Goal: Information Seeking & Learning: Compare options

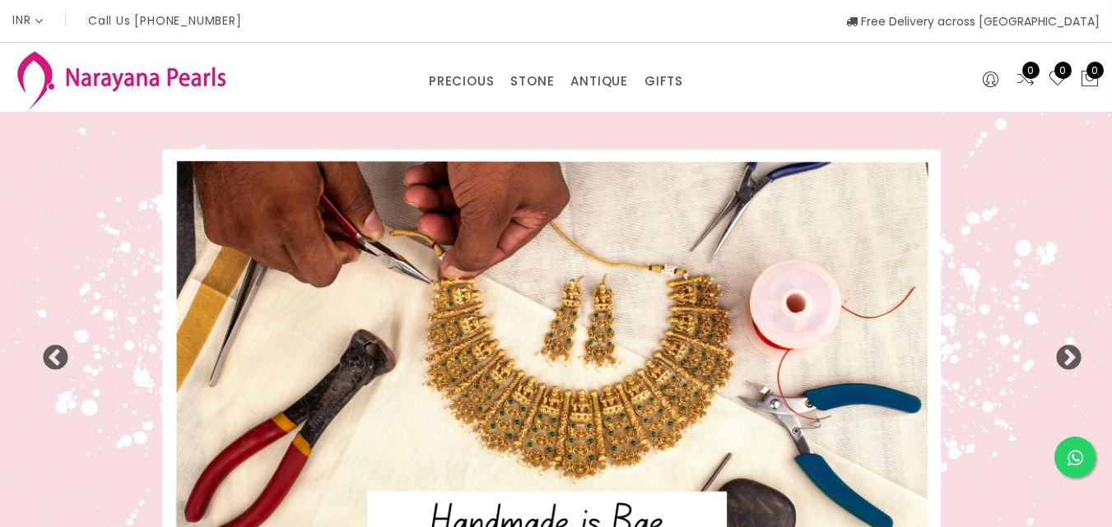
select select "INR"
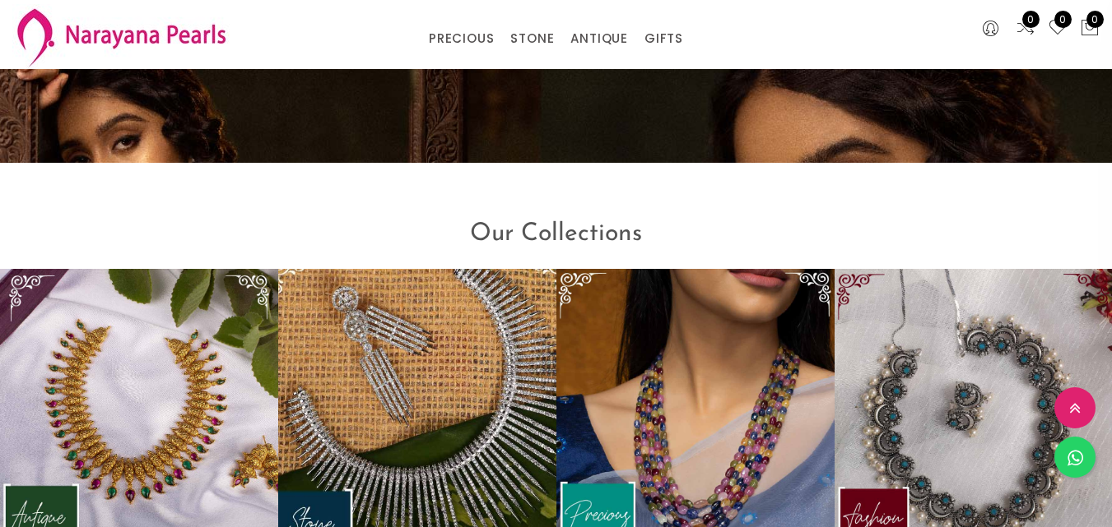
scroll to position [1552, 0]
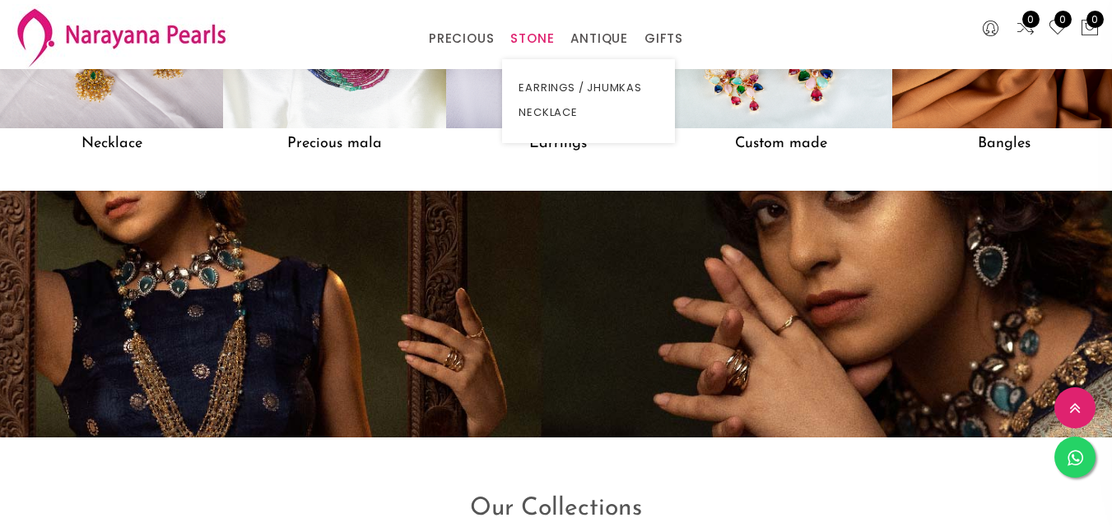
click at [541, 32] on link "STONE" at bounding box center [532, 38] width 44 height 25
click at [549, 87] on link "EARRINGS / JHUMKAS" at bounding box center [588, 88] width 140 height 25
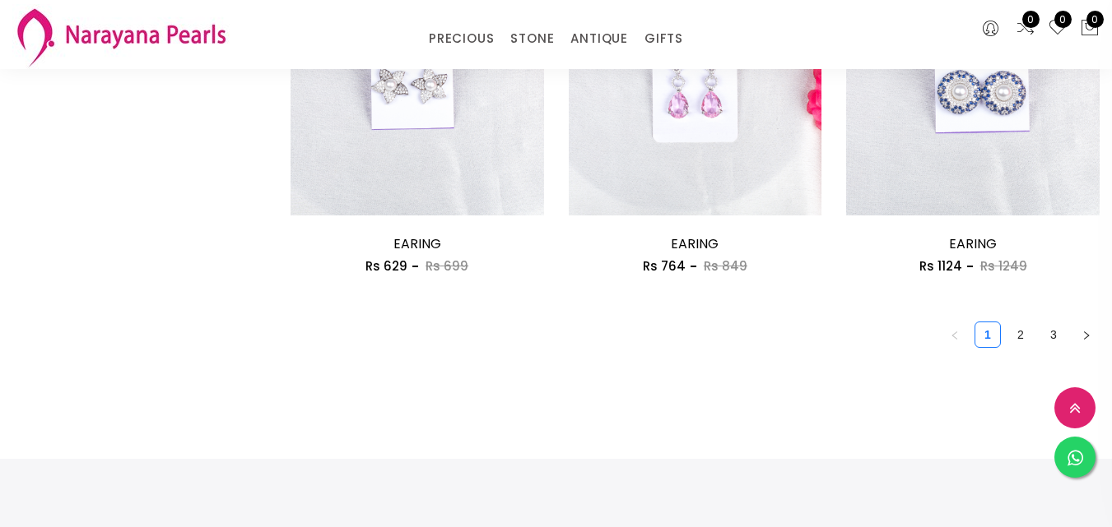
scroll to position [2139, 0]
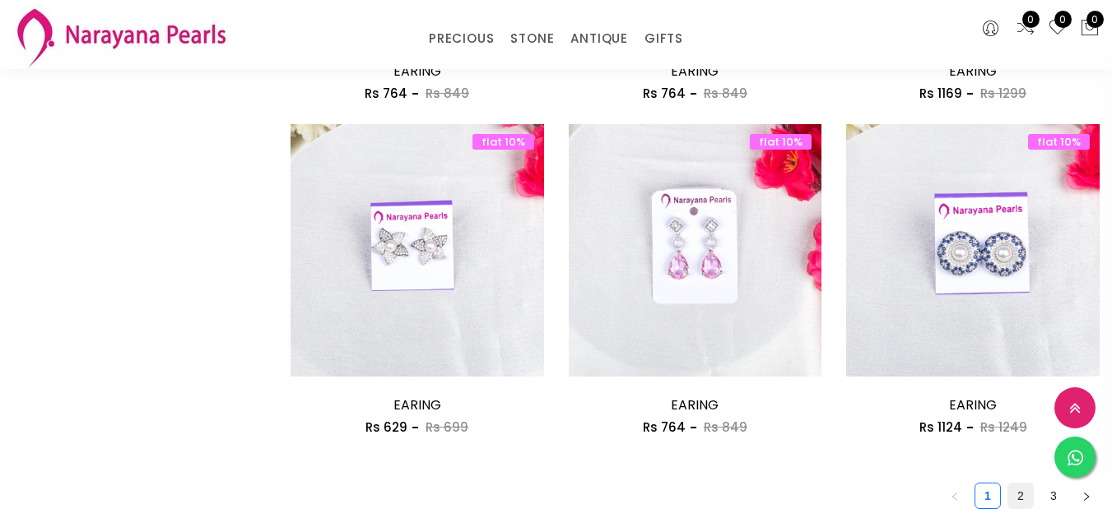
click at [1008, 484] on link "2" at bounding box center [1020, 496] width 25 height 25
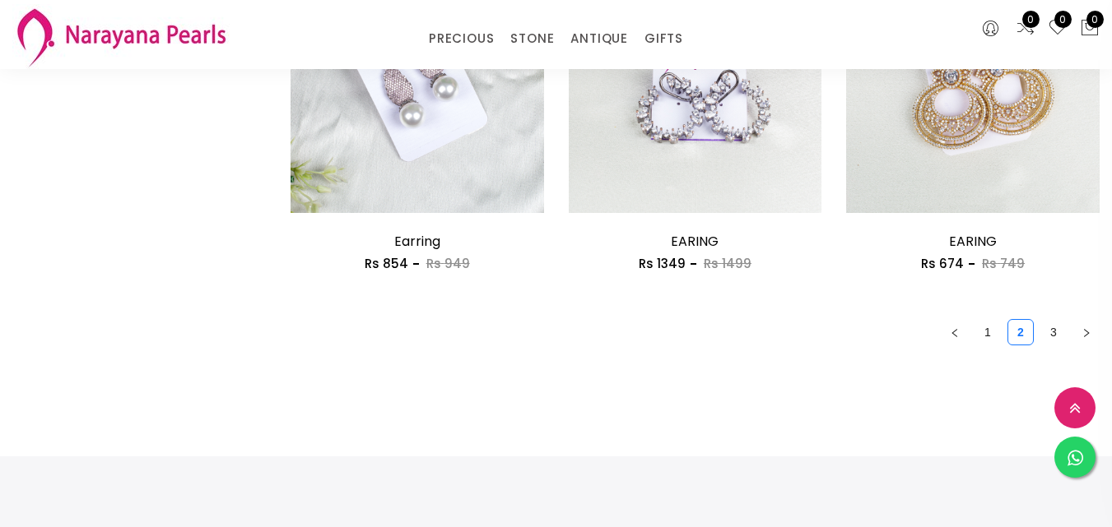
scroll to position [2304, 0]
click at [1041, 319] on link "3" at bounding box center [1053, 331] width 25 height 25
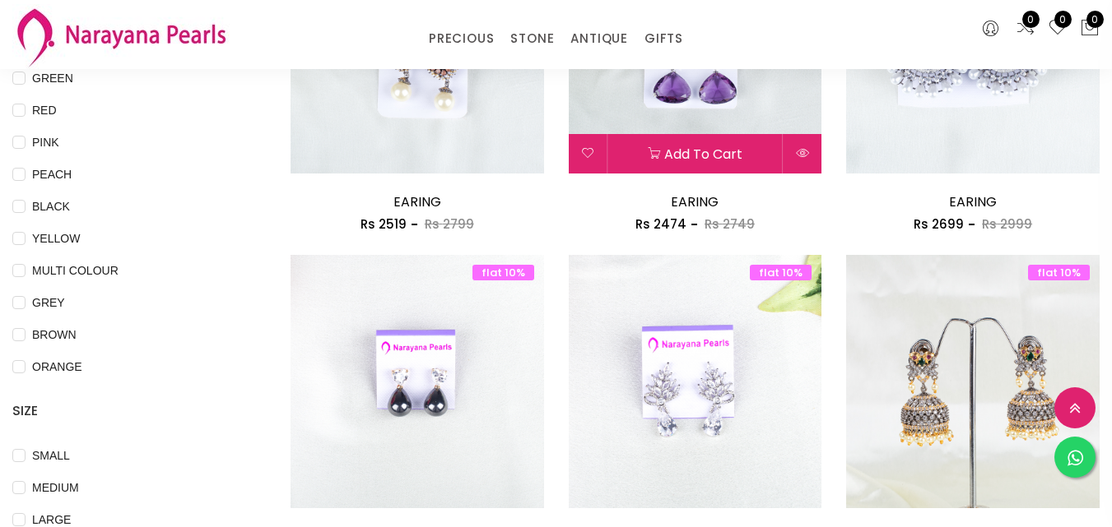
scroll to position [165, 0]
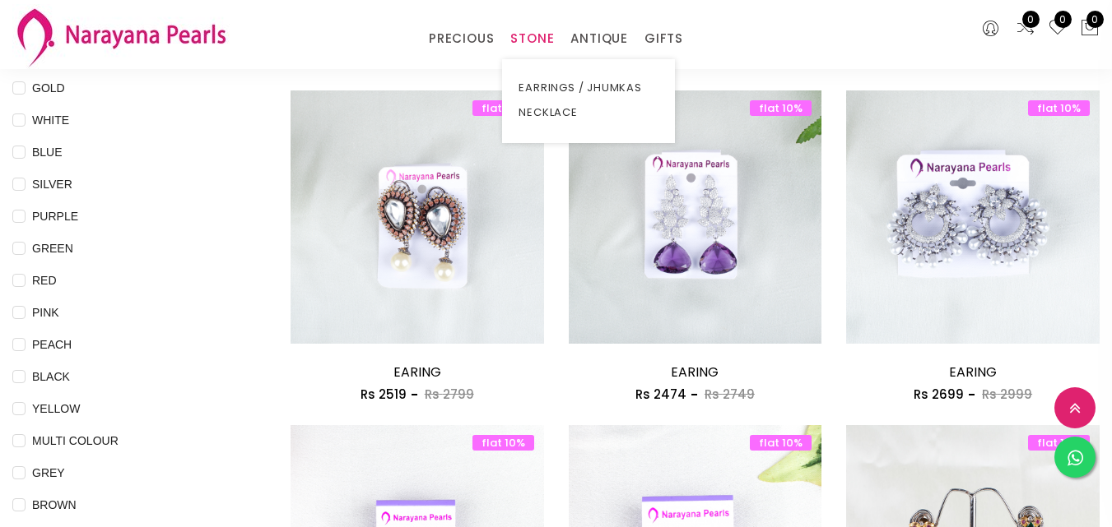
click at [536, 43] on link "STONE" at bounding box center [532, 38] width 44 height 25
click at [539, 111] on link "NECKLACE" at bounding box center [588, 112] width 140 height 25
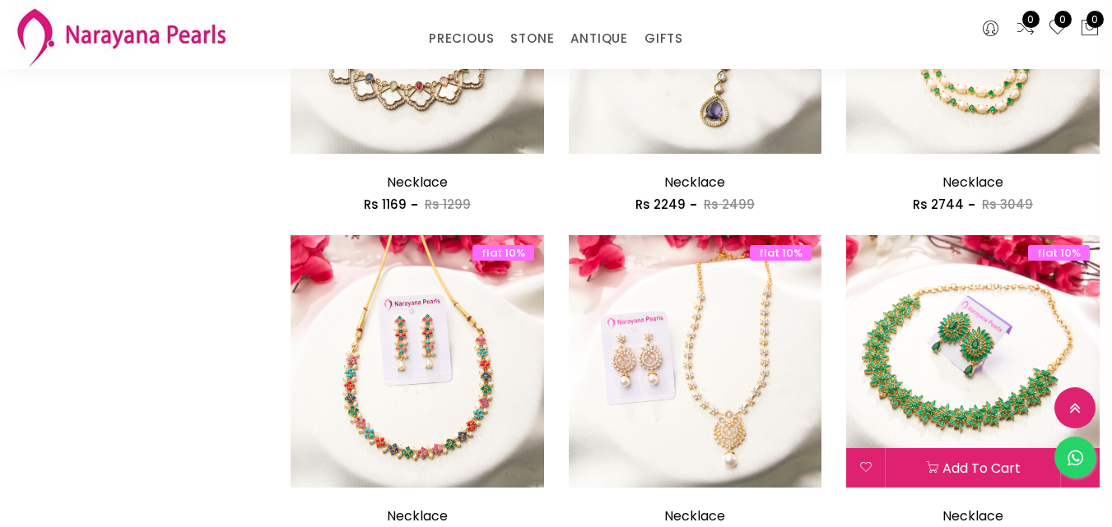
scroll to position [2057, 0]
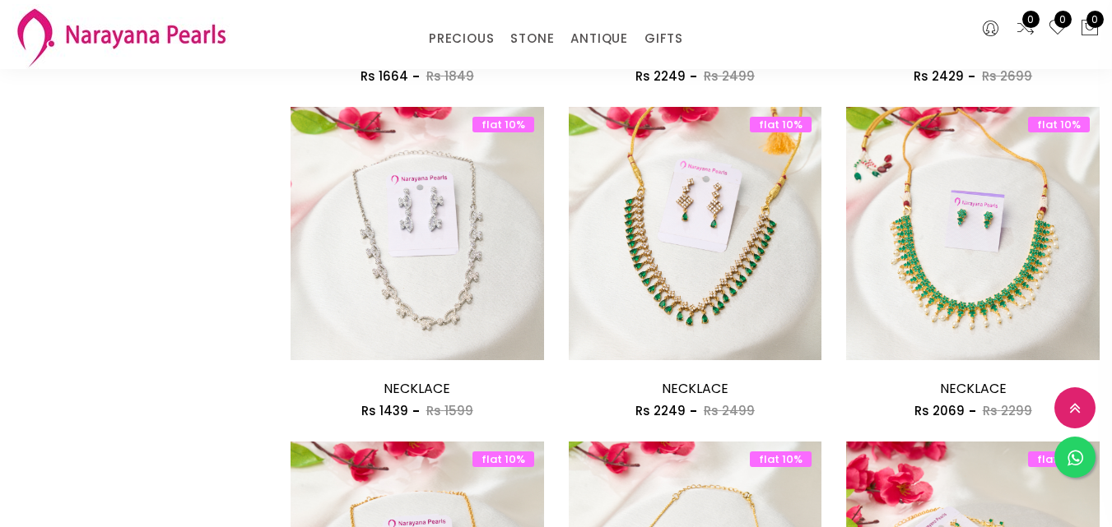
scroll to position [1399, 0]
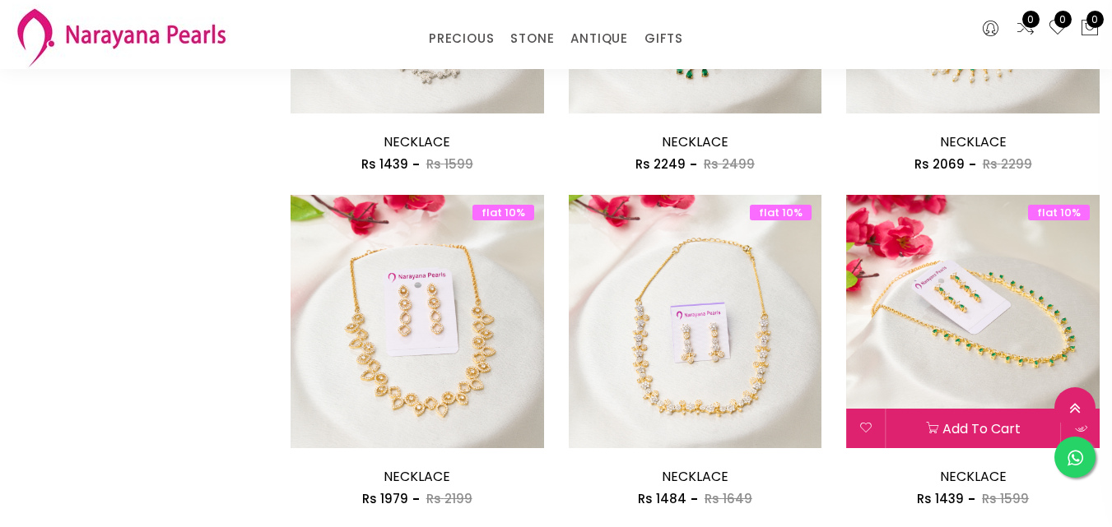
click at [951, 261] on img at bounding box center [972, 321] width 253 height 253
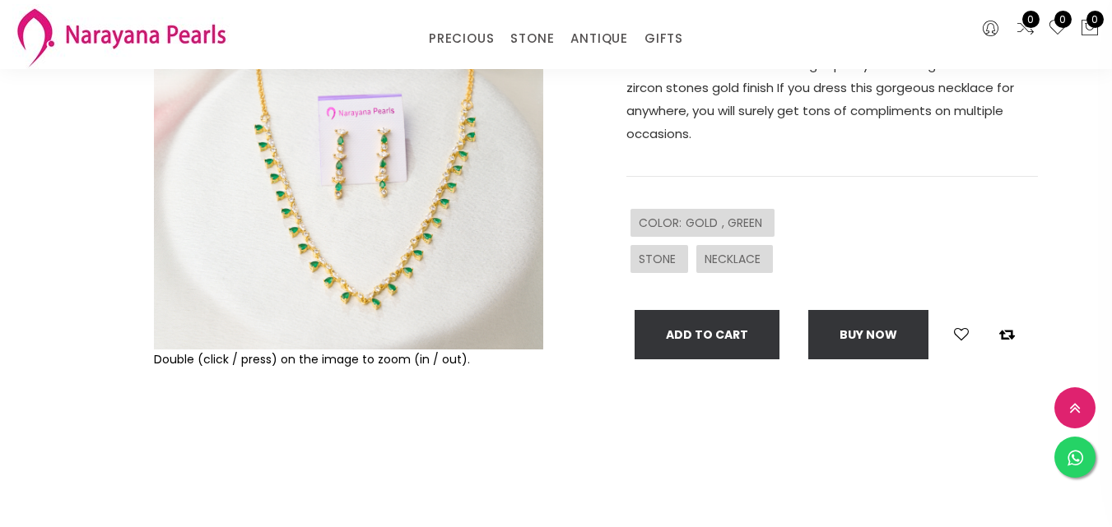
scroll to position [247, 0]
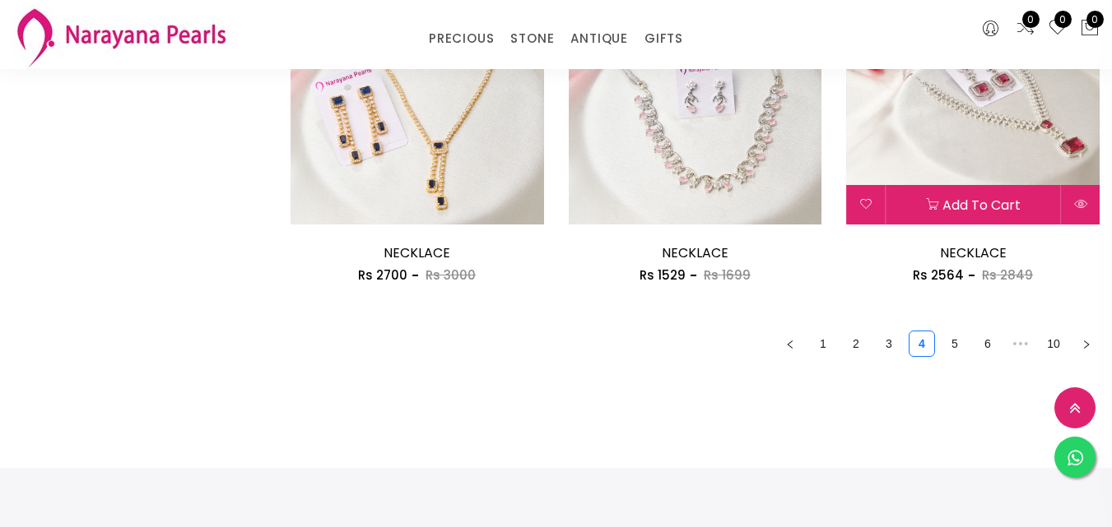
scroll to position [2309, 0]
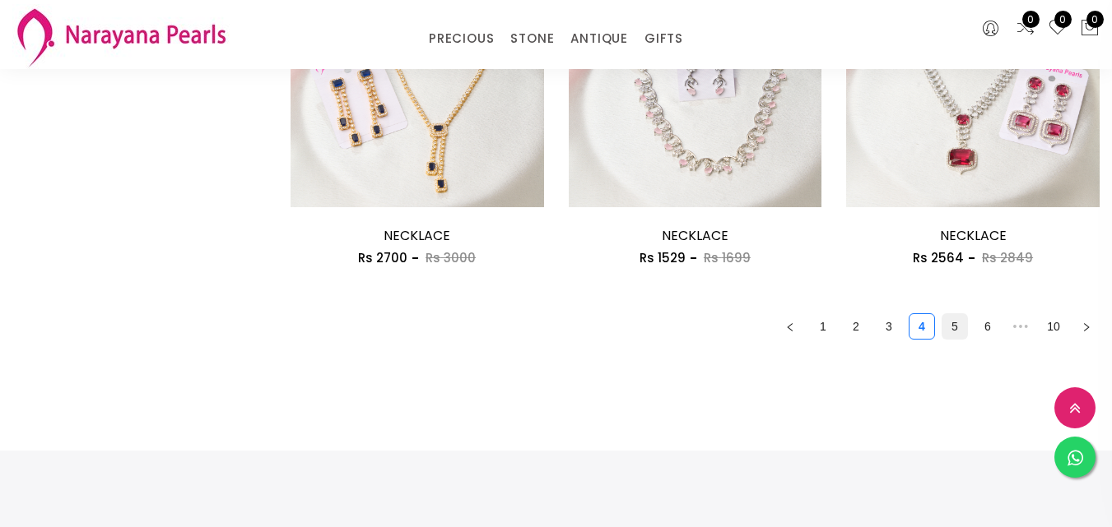
click at [942, 314] on link "5" at bounding box center [954, 326] width 25 height 25
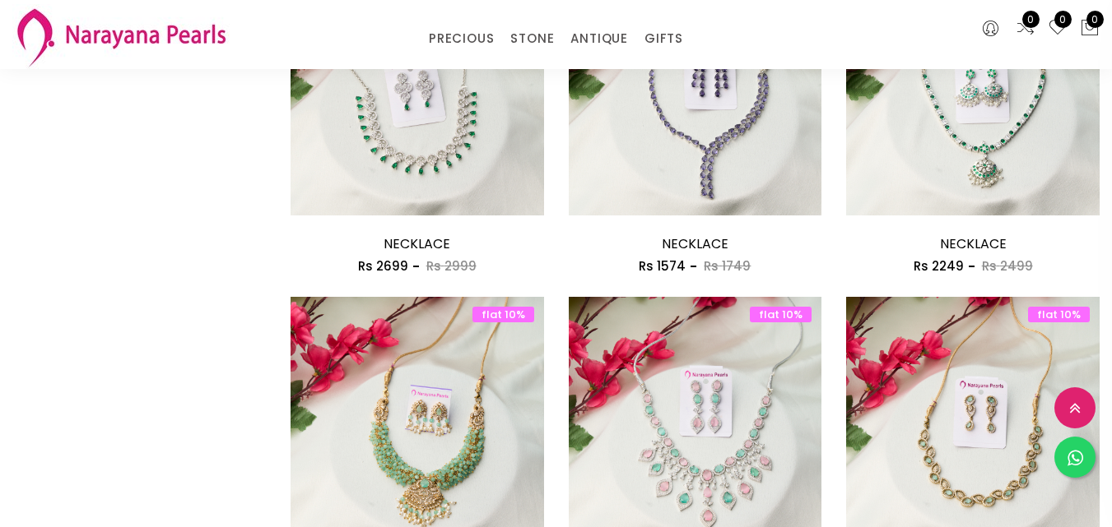
scroll to position [1975, 0]
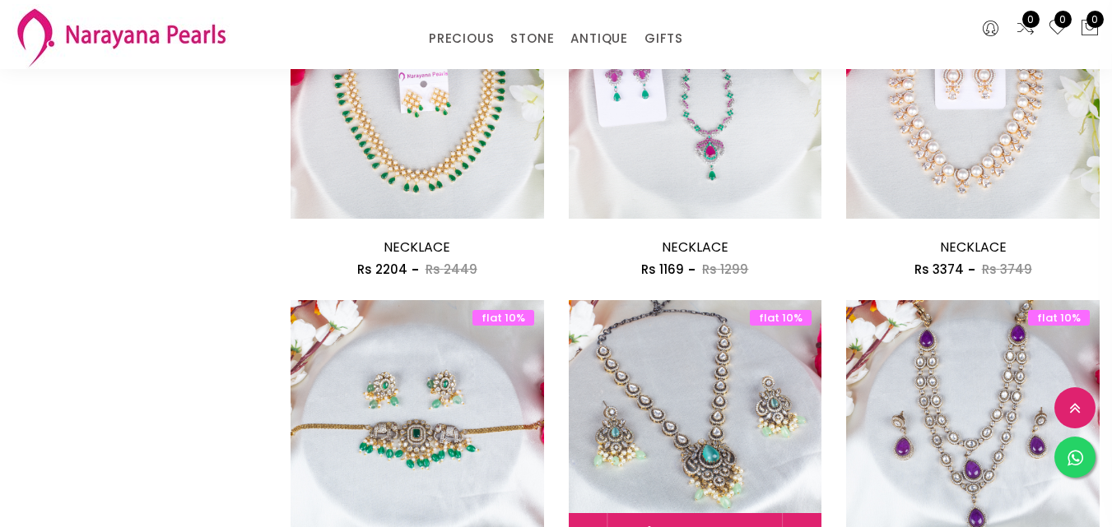
scroll to position [2139, 0]
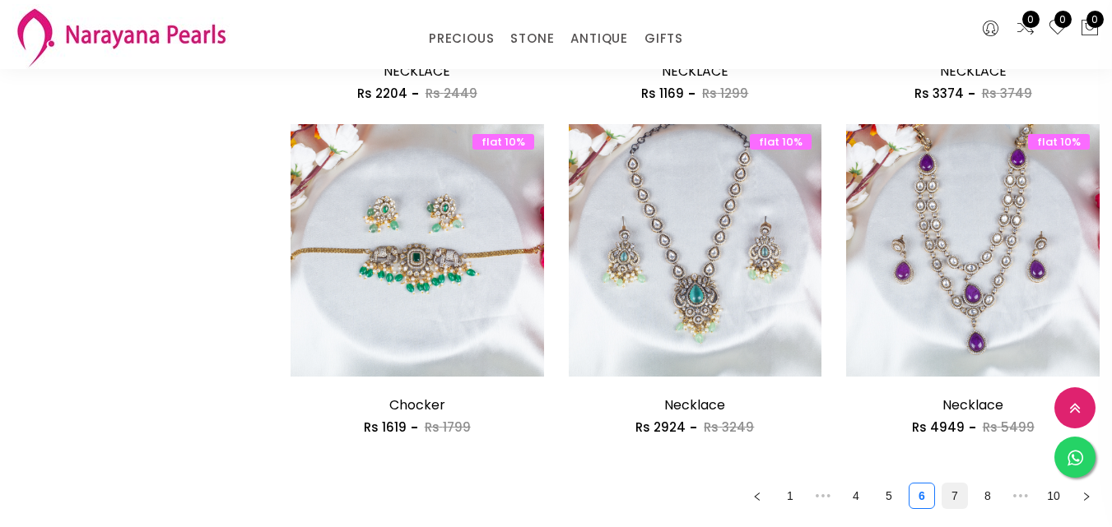
click at [942, 484] on link "7" at bounding box center [954, 496] width 25 height 25
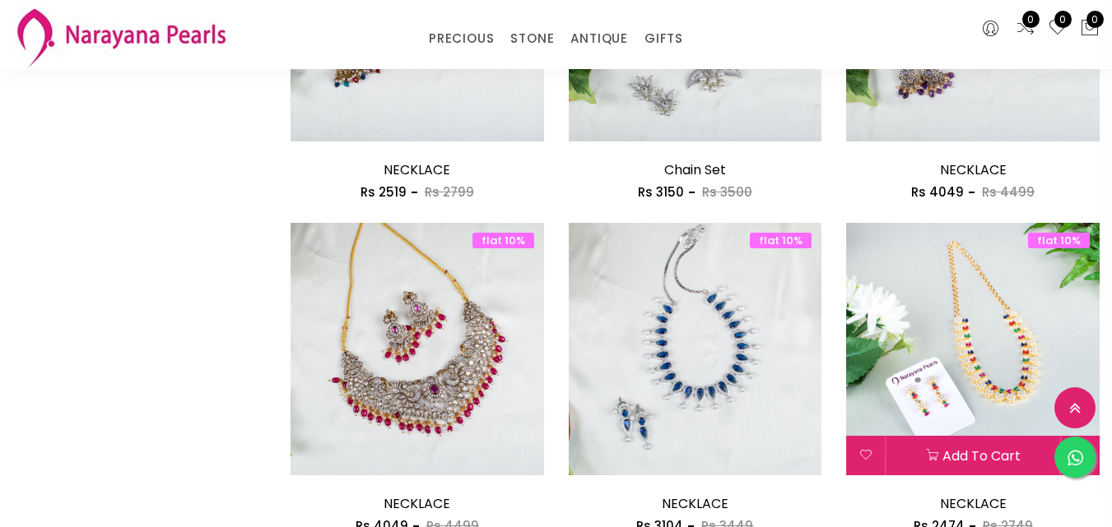
scroll to position [2139, 0]
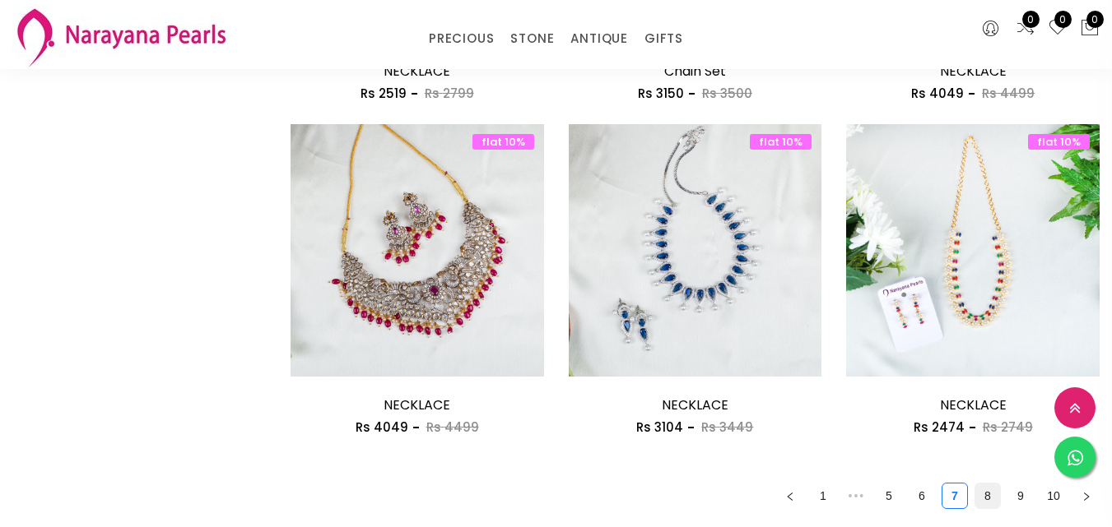
click at [975, 484] on link "8" at bounding box center [987, 496] width 25 height 25
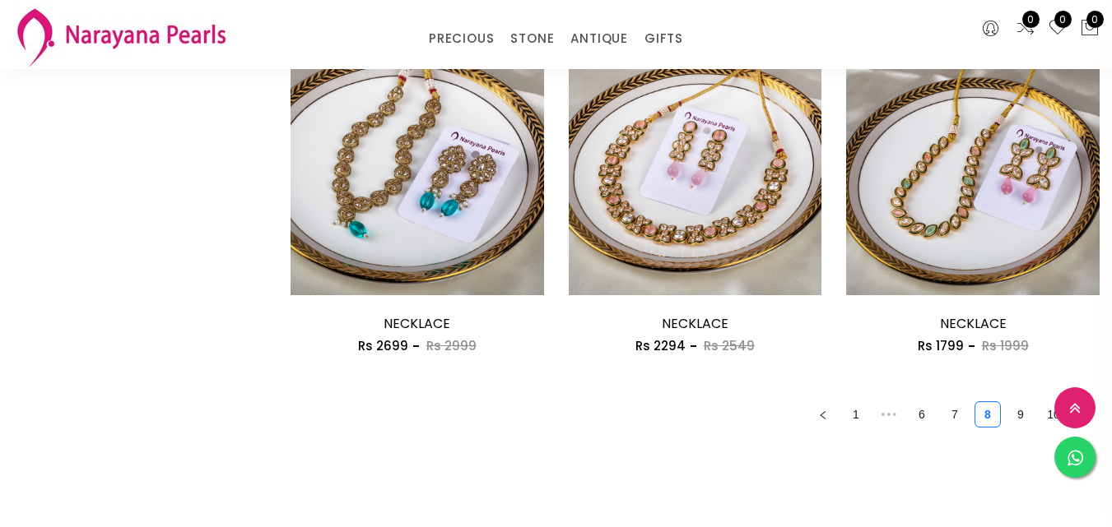
scroll to position [2221, 0]
click at [1008, 401] on link "9" at bounding box center [1020, 413] width 25 height 25
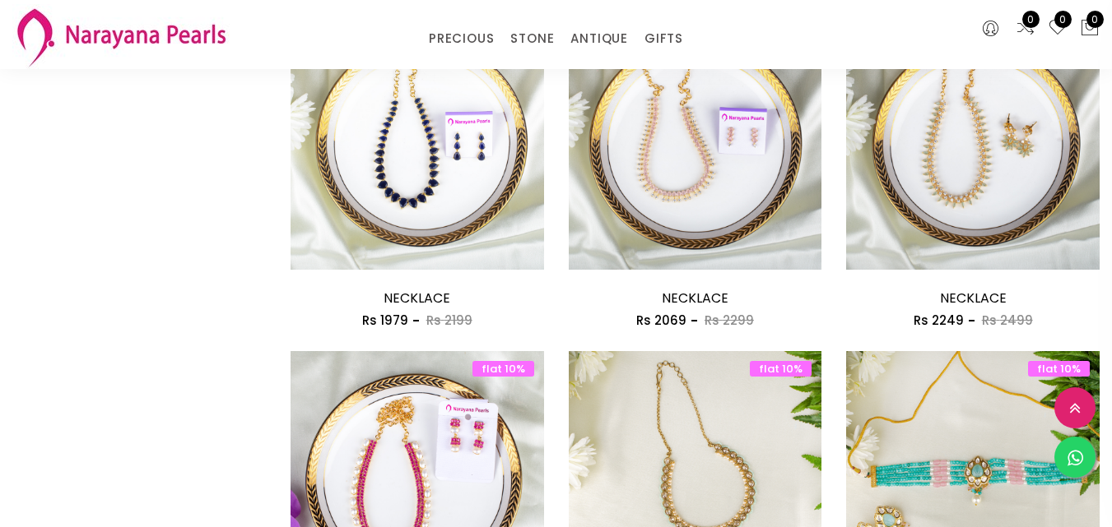
scroll to position [2057, 0]
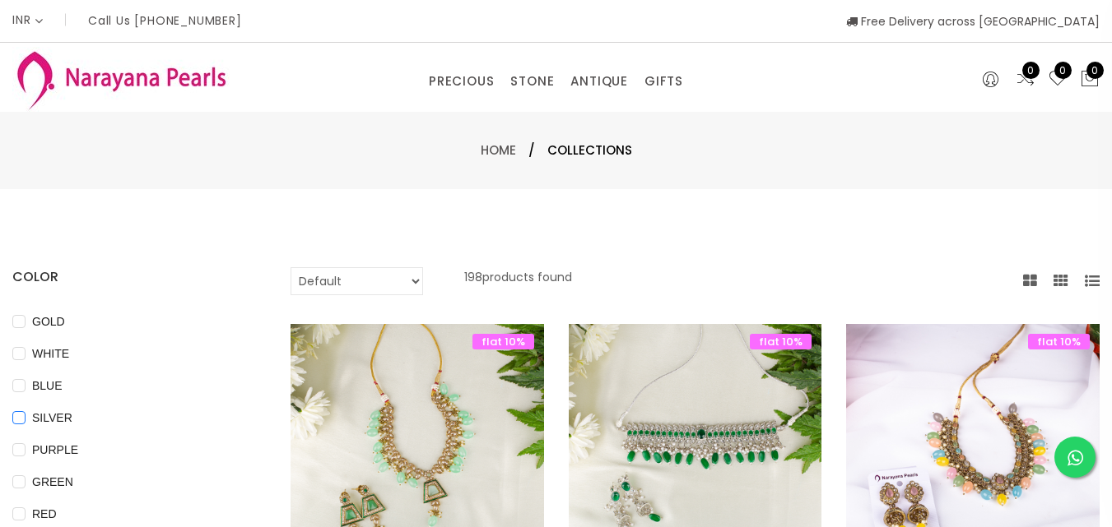
click at [79, 415] on span "SILVER" at bounding box center [52, 418] width 53 height 18
click at [26, 415] on input "SILVER" at bounding box center [18, 429] width 13 height 37
checkbox input "true"
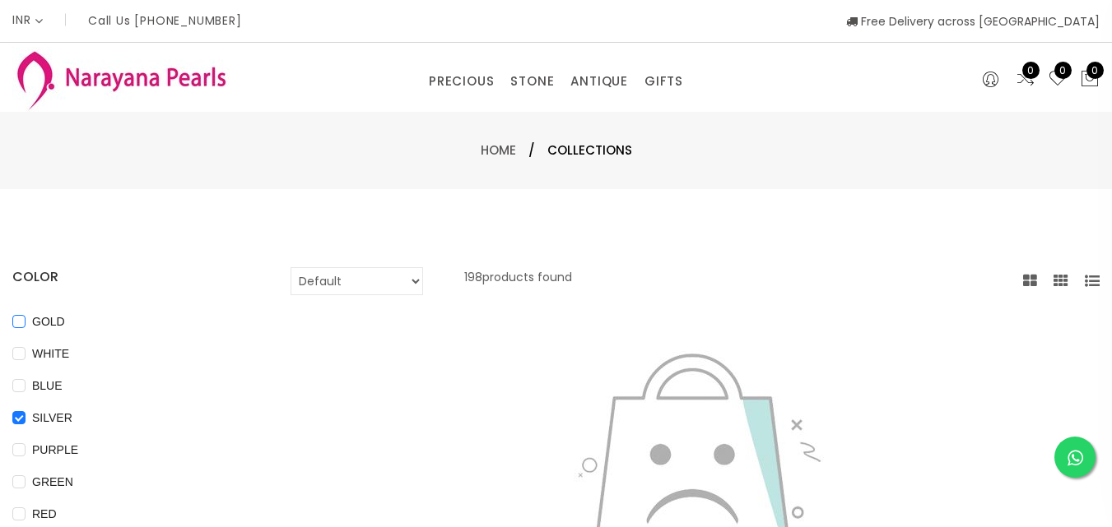
click at [72, 323] on span "GOLD" at bounding box center [49, 322] width 46 height 18
click at [26, 323] on input "GOLD" at bounding box center [18, 333] width 13 height 37
click at [72, 322] on span "GOLD" at bounding box center [49, 322] width 46 height 18
click at [26, 322] on input "GOLD" at bounding box center [18, 333] width 13 height 37
checkbox input "false"
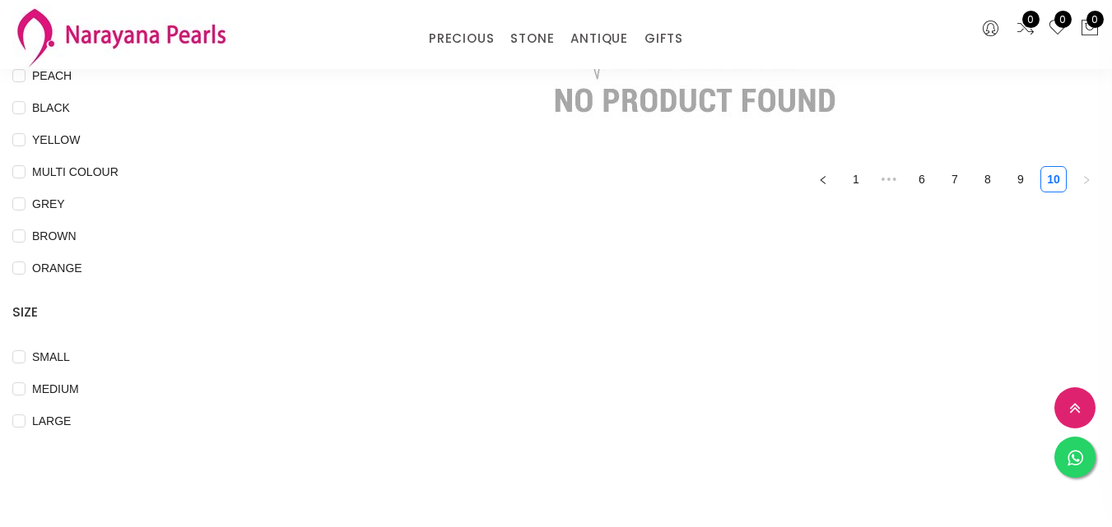
scroll to position [494, 0]
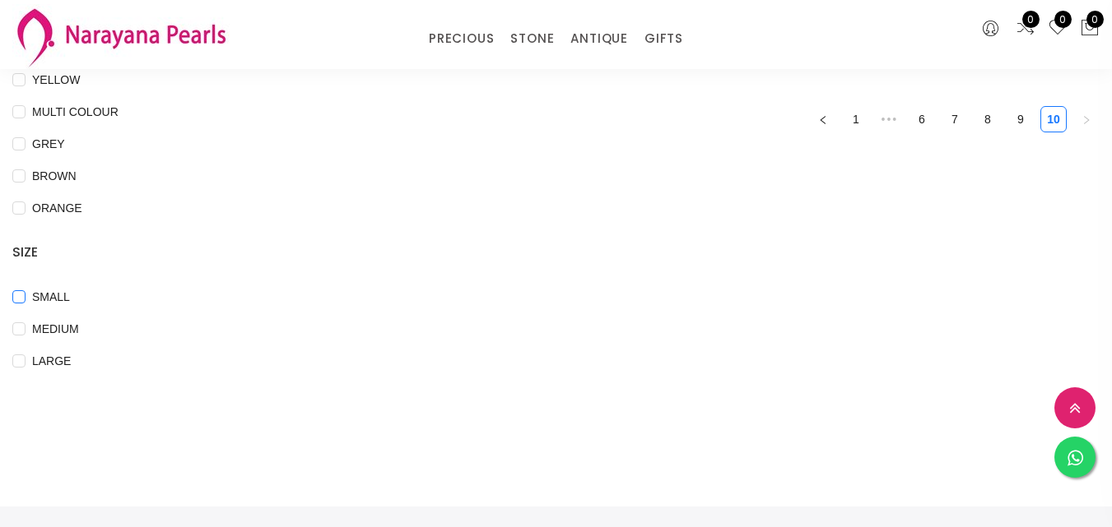
click at [26, 291] on input "SMALL" at bounding box center [18, 308] width 13 height 37
checkbox input "true"
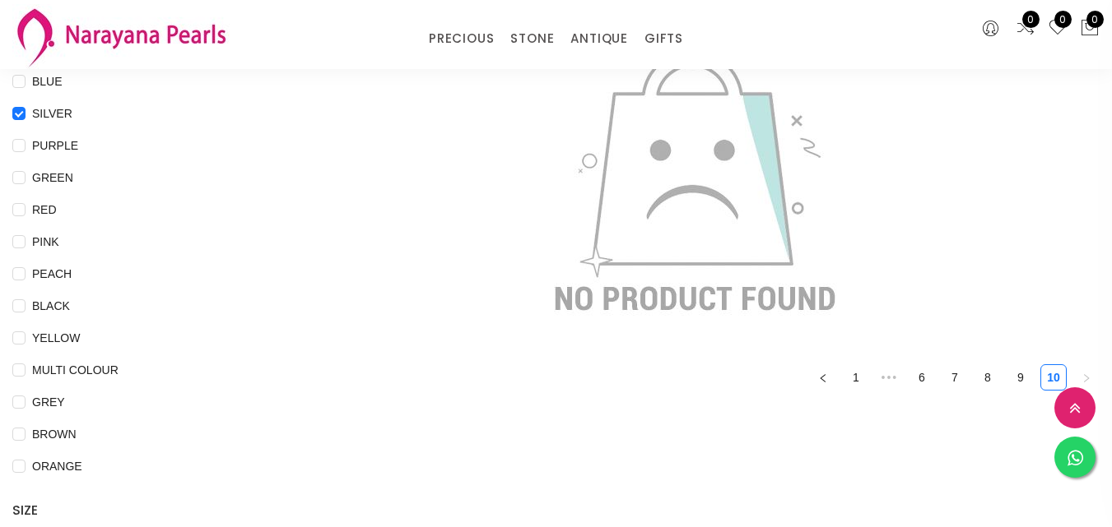
scroll to position [0, 0]
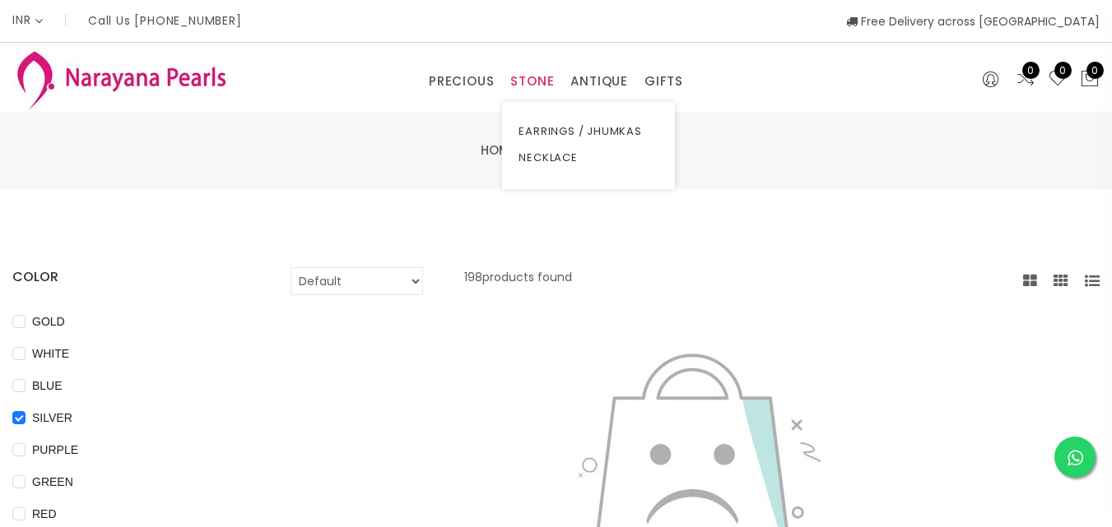
click at [528, 76] on link "STONE" at bounding box center [532, 81] width 44 height 25
click at [604, 89] on link "ANTIQUE" at bounding box center [599, 81] width 58 height 25
click at [609, 131] on link "EARRINGS / JHUMKAS" at bounding box center [648, 131] width 140 height 26
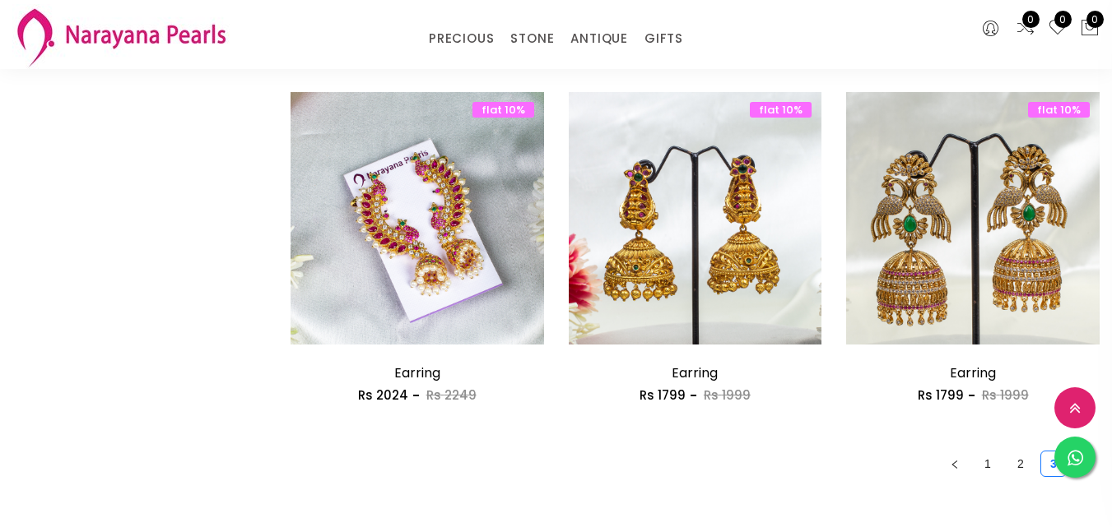
scroll to position [2221, 0]
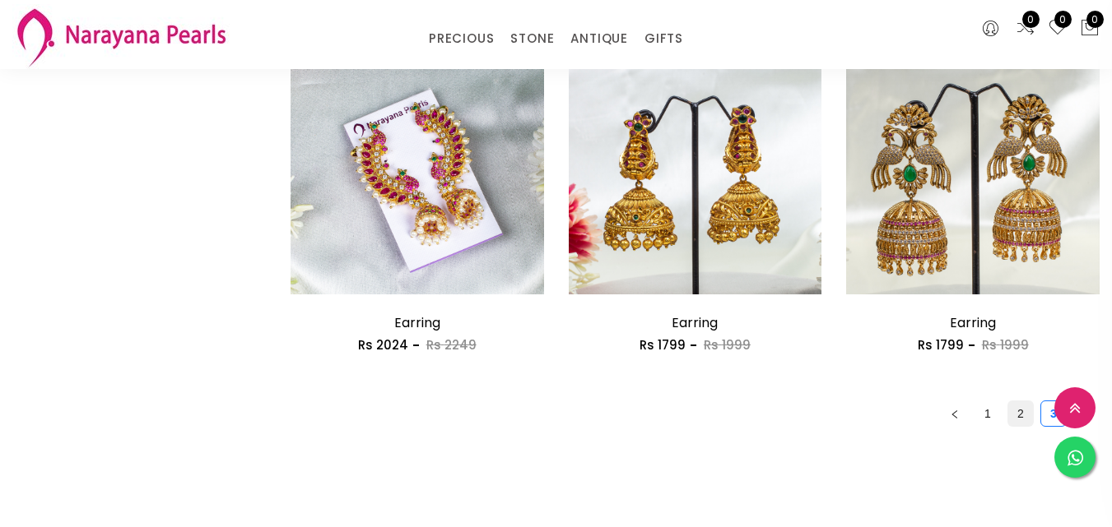
click at [1008, 401] on link "2" at bounding box center [1020, 413] width 25 height 25
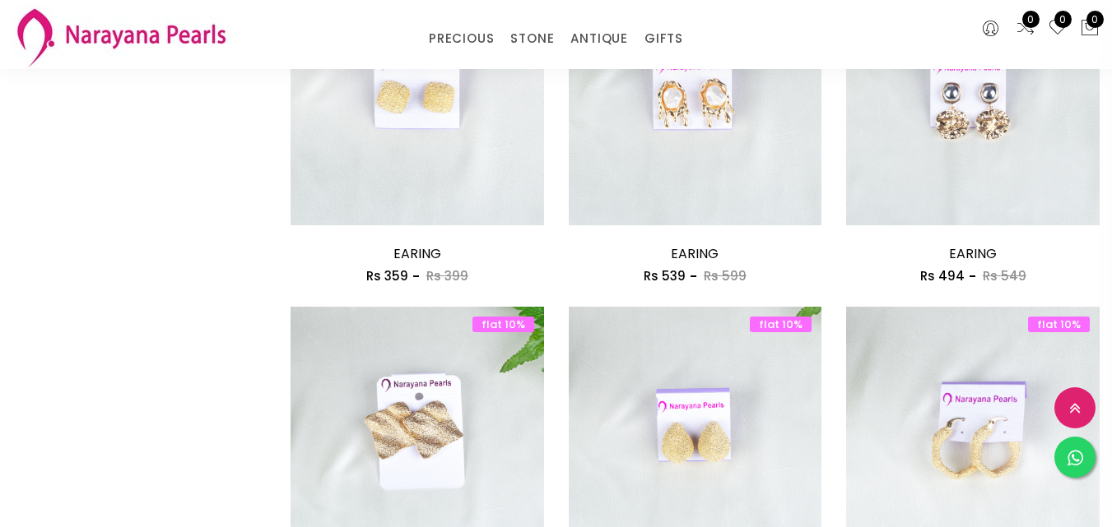
scroll to position [2139, 0]
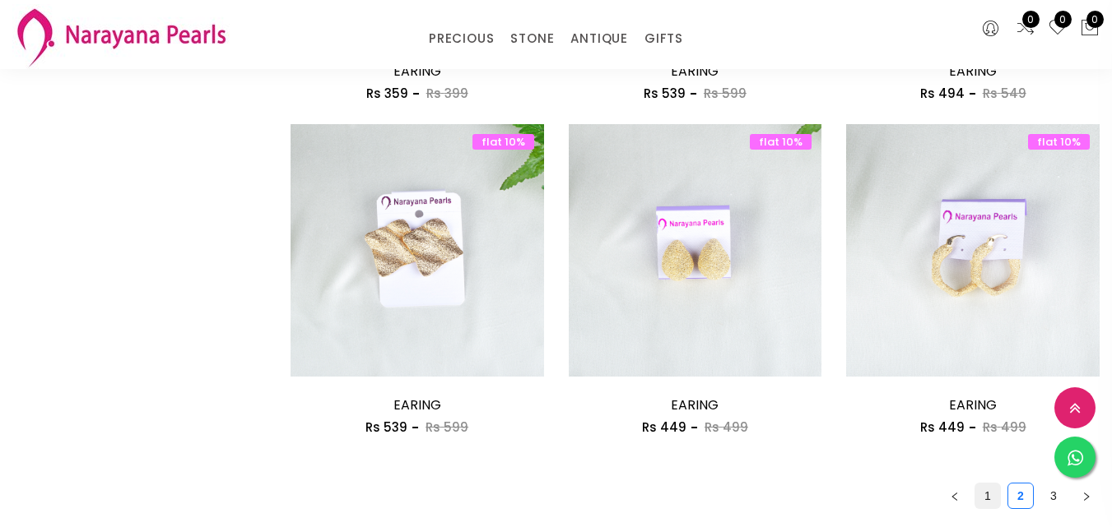
click at [975, 484] on link "1" at bounding box center [987, 496] width 25 height 25
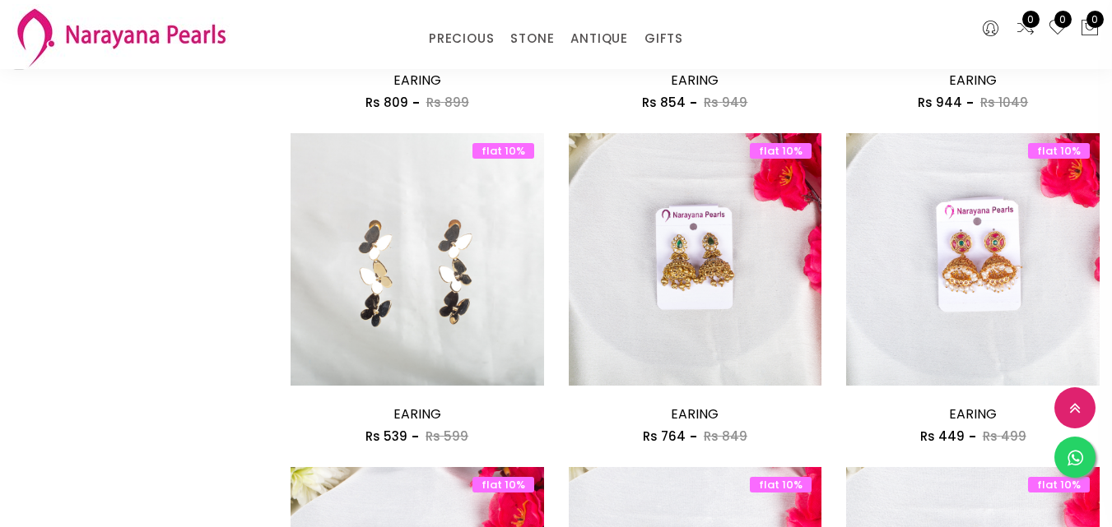
scroll to position [783, 0]
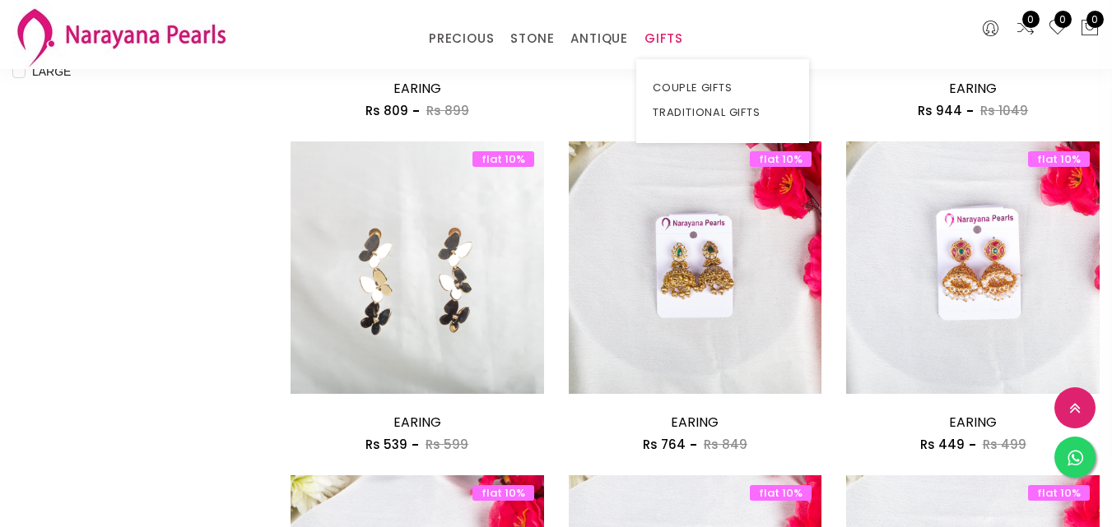
click at [661, 38] on link "GIFTS" at bounding box center [663, 38] width 39 height 25
click at [672, 88] on link "COUPLE GIFTS" at bounding box center [722, 88] width 140 height 25
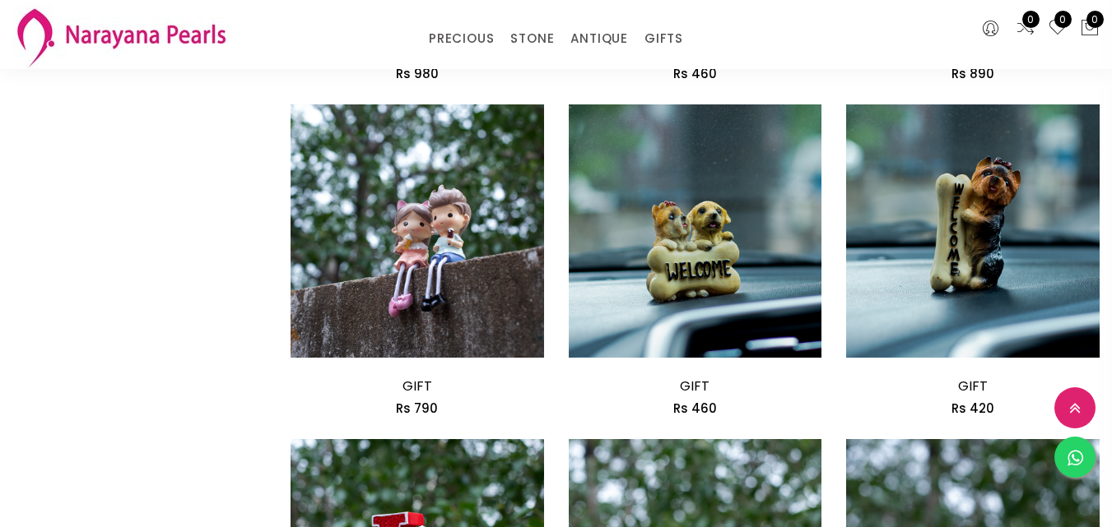
scroll to position [783, 0]
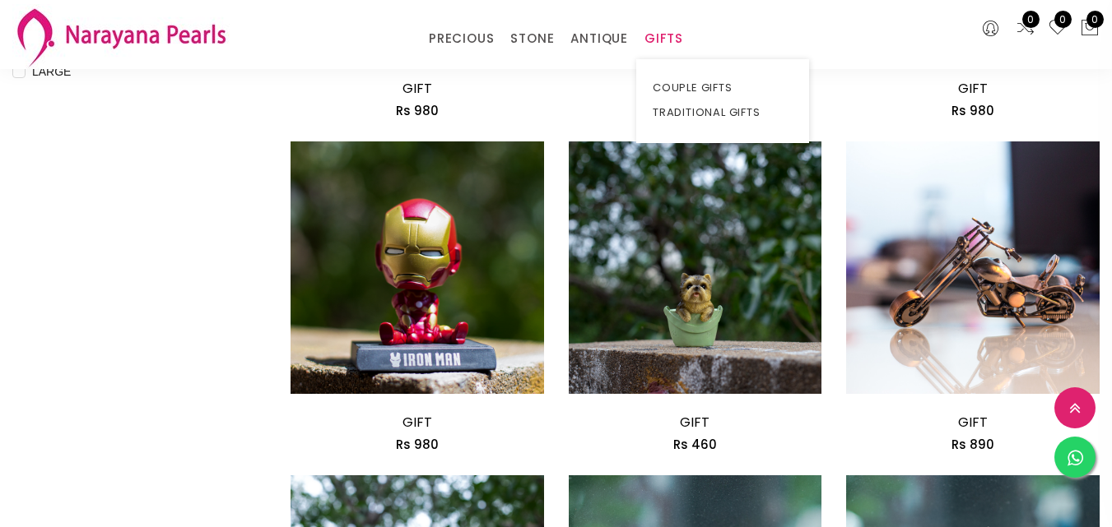
click at [683, 35] on link "GIFTS" at bounding box center [663, 38] width 39 height 25
click at [682, 110] on link "TRADITIONAL GIFTS" at bounding box center [722, 112] width 140 height 25
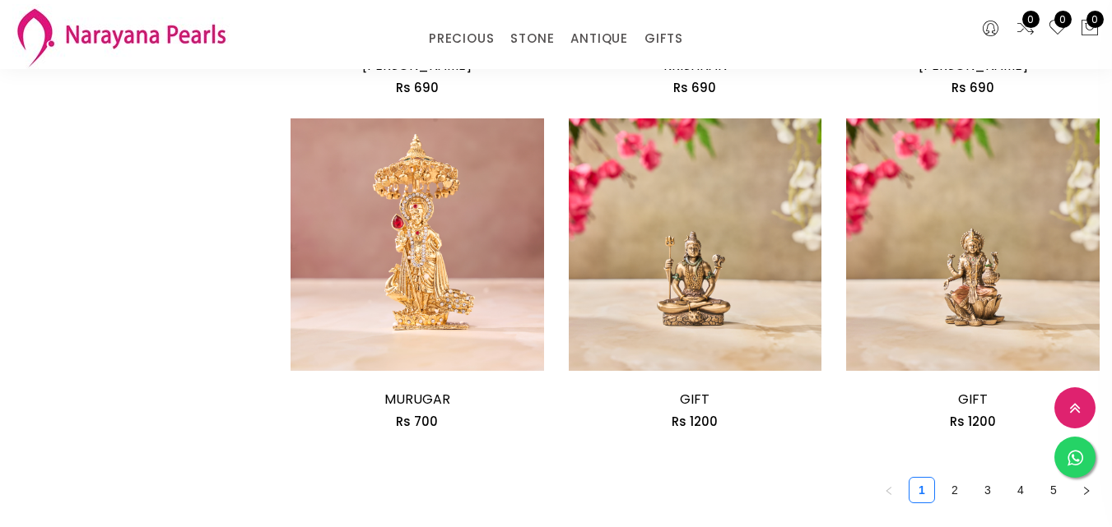
scroll to position [2264, 0]
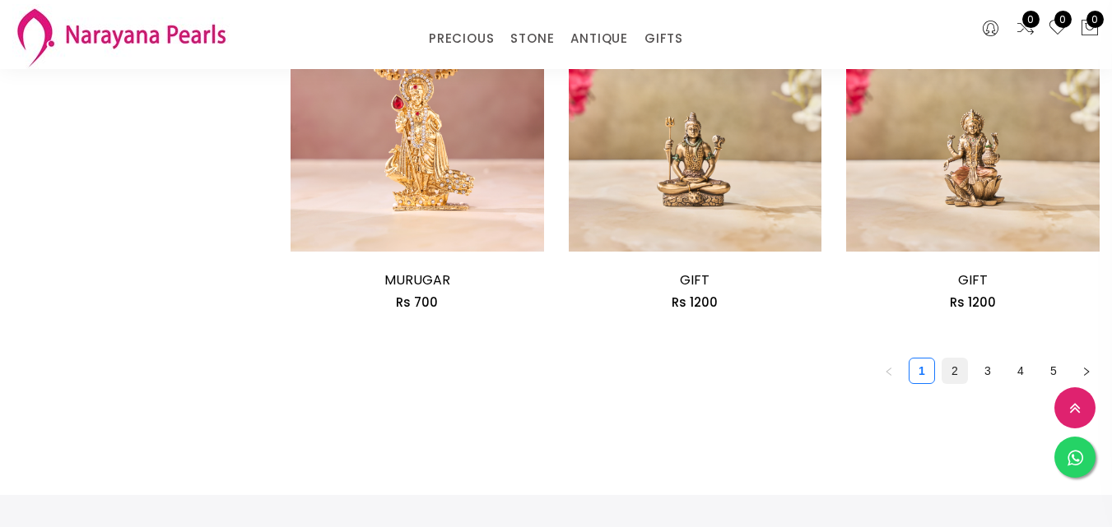
click at [942, 359] on link "2" at bounding box center [954, 371] width 25 height 25
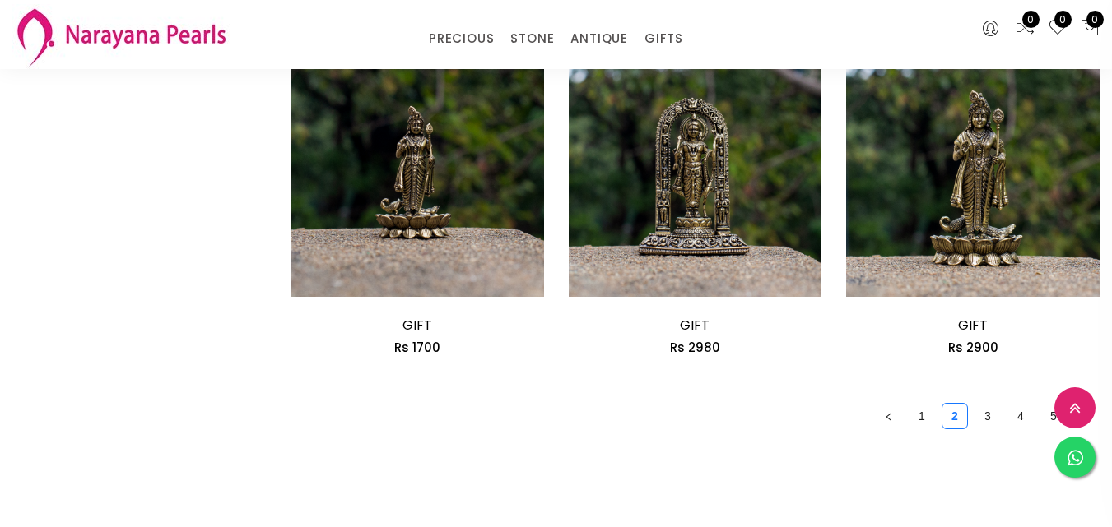
scroll to position [2221, 0]
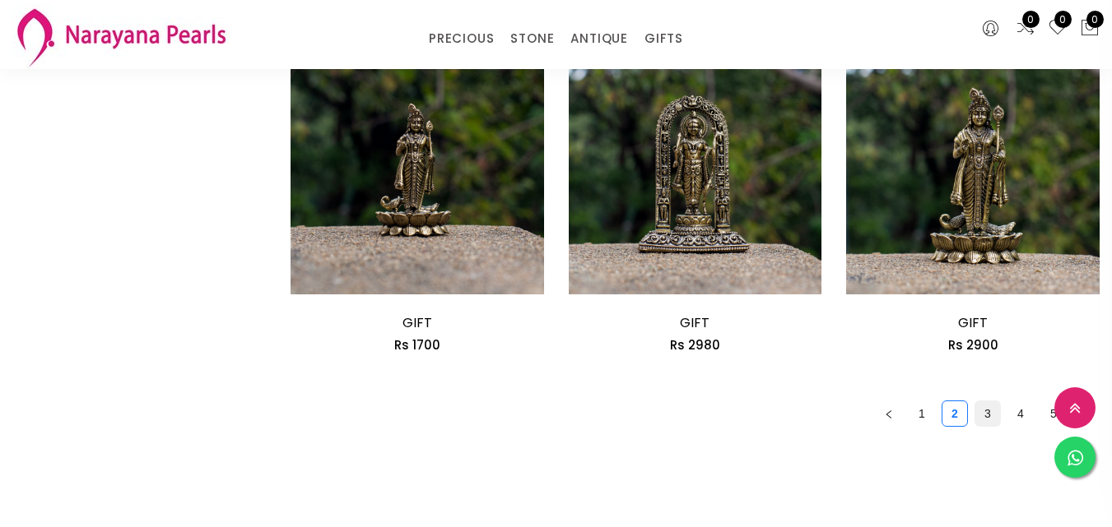
click at [975, 401] on link "3" at bounding box center [987, 413] width 25 height 25
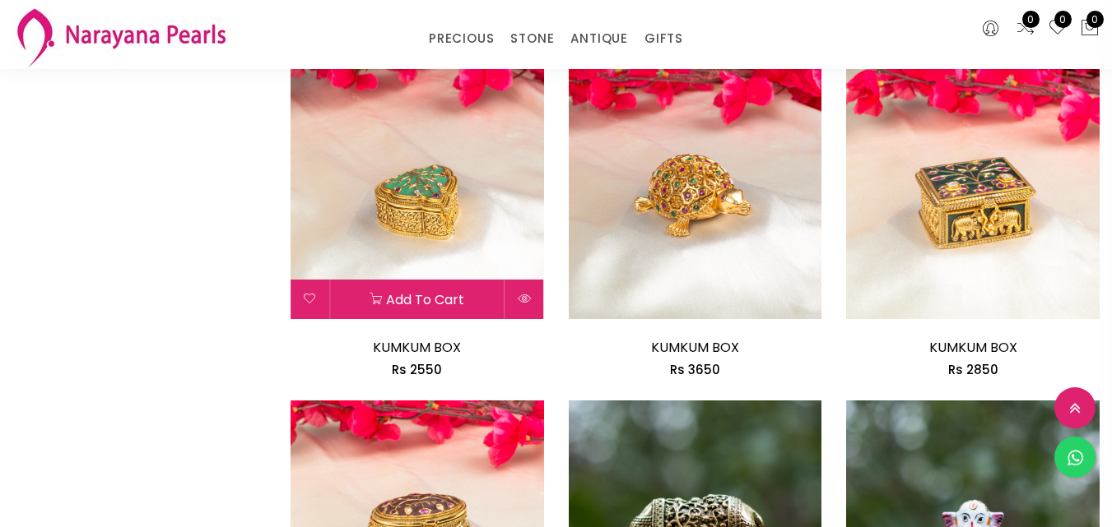
scroll to position [1070, 0]
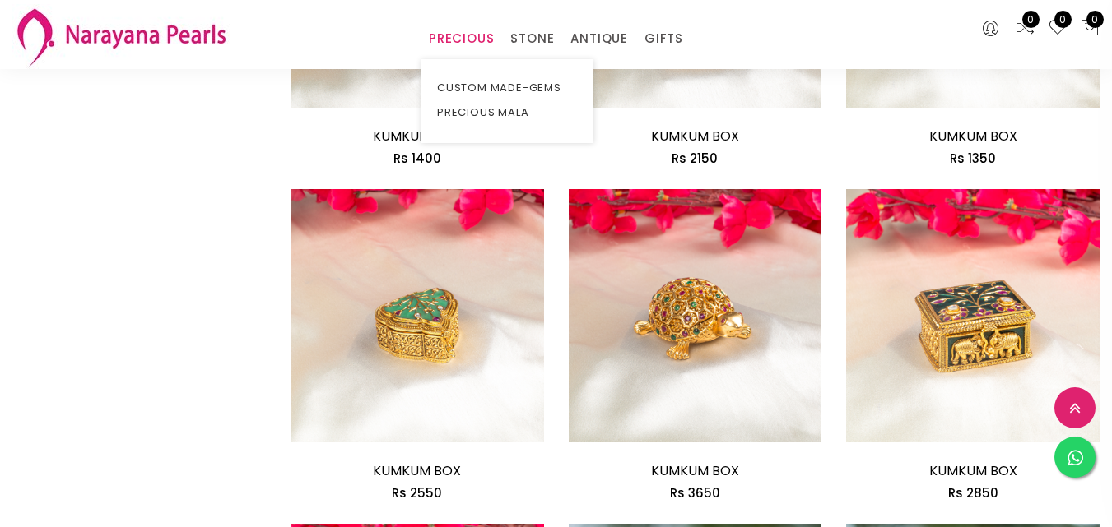
click at [433, 34] on link "PRECIOUS" at bounding box center [461, 38] width 65 height 25
click at [462, 41] on link "PRECIOUS" at bounding box center [461, 38] width 65 height 25
click at [448, 100] on link "CUSTOM MADE-GEMS" at bounding box center [507, 88] width 140 height 25
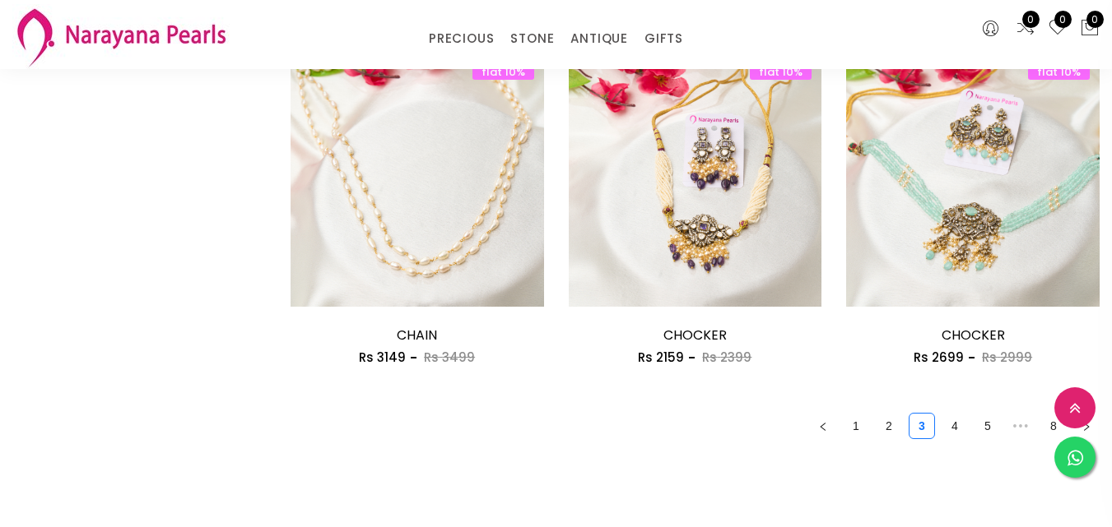
scroll to position [2221, 0]
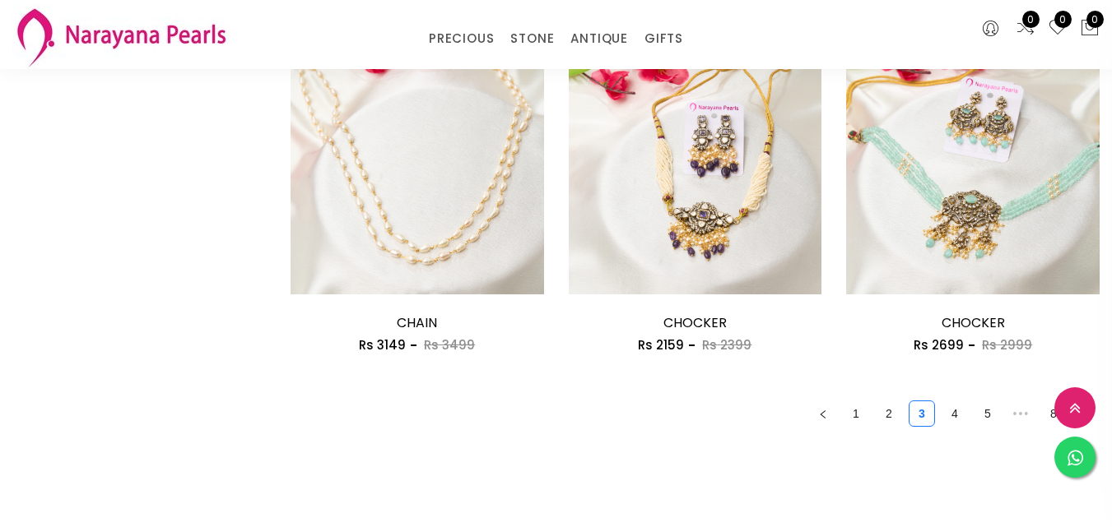
drag, startPoint x: 819, startPoint y: 262, endPoint x: 811, endPoint y: 258, distance: 9.2
click at [843, 401] on link "1" at bounding box center [855, 413] width 25 height 25
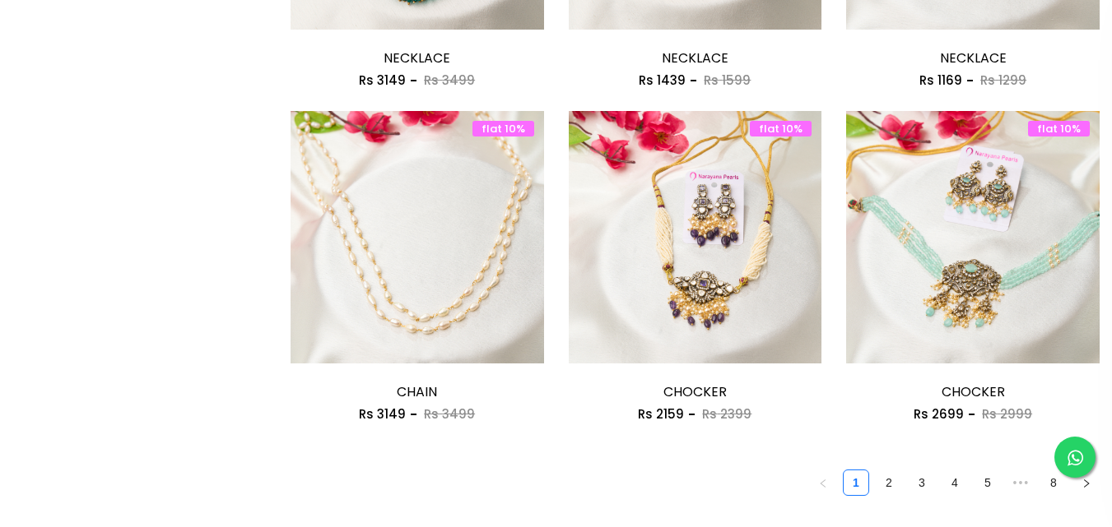
scroll to position [0, 0]
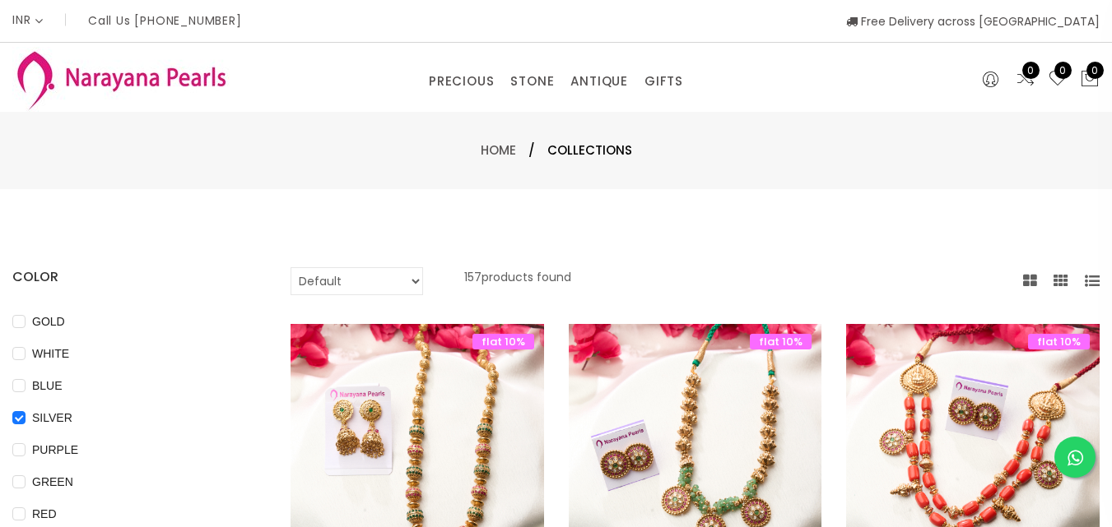
click at [1053, 285] on icon at bounding box center [1060, 281] width 15 height 15
click at [1023, 286] on icon at bounding box center [1030, 281] width 14 height 15
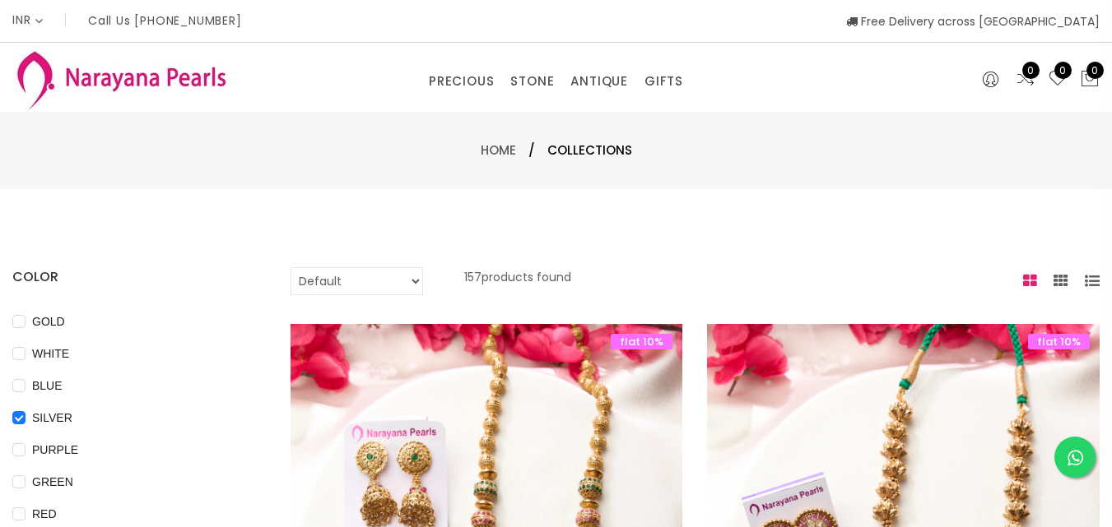
click at [1053, 286] on icon at bounding box center [1060, 281] width 15 height 15
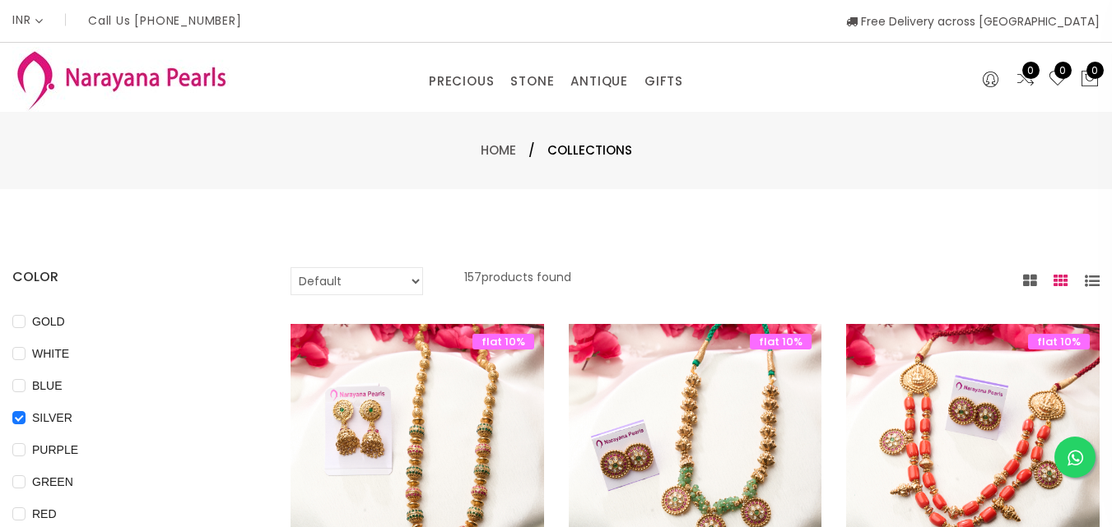
click at [1084, 283] on icon at bounding box center [1091, 281] width 15 height 15
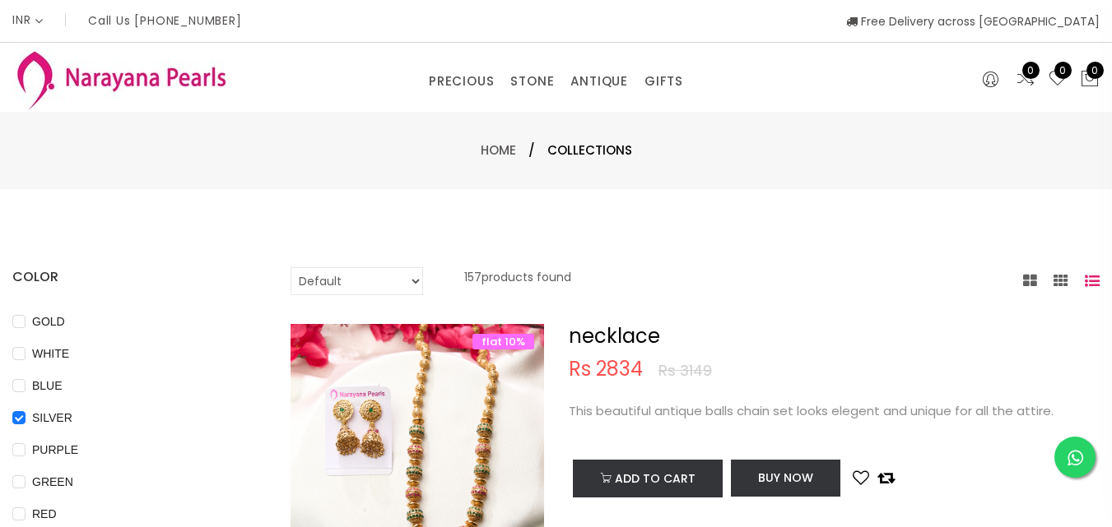
click at [1053, 285] on icon at bounding box center [1060, 281] width 15 height 15
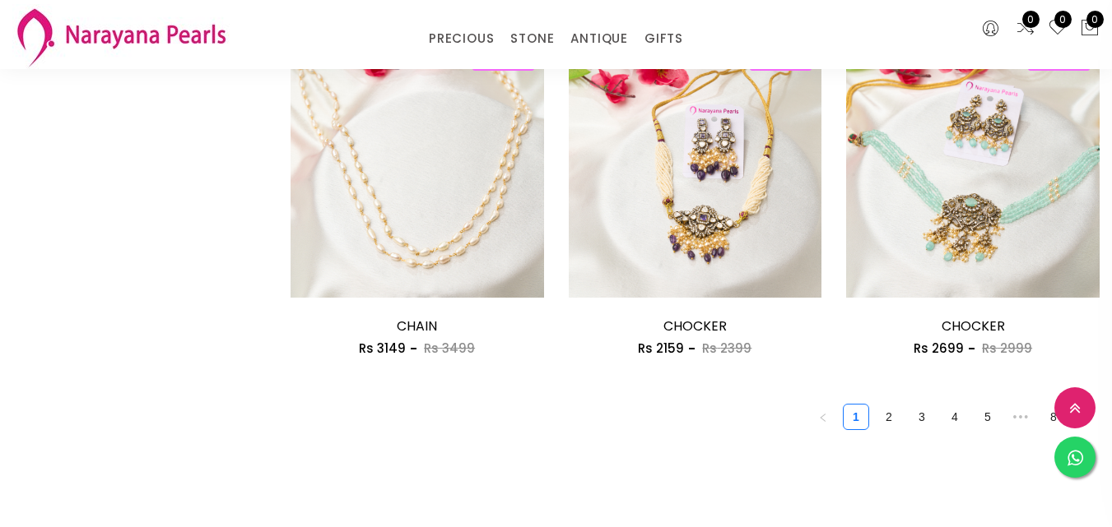
scroll to position [2221, 0]
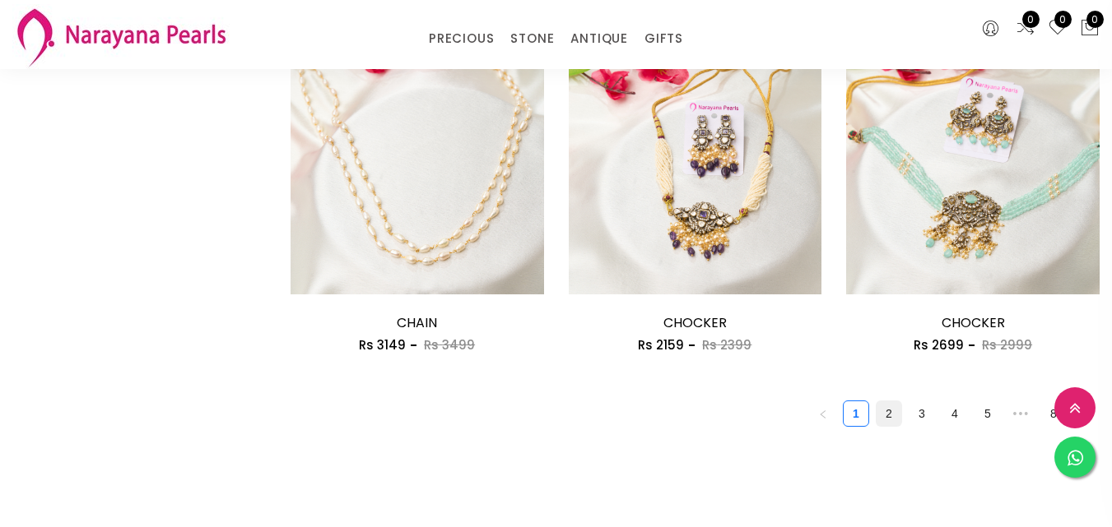
click at [876, 401] on link "2" at bounding box center [888, 413] width 25 height 25
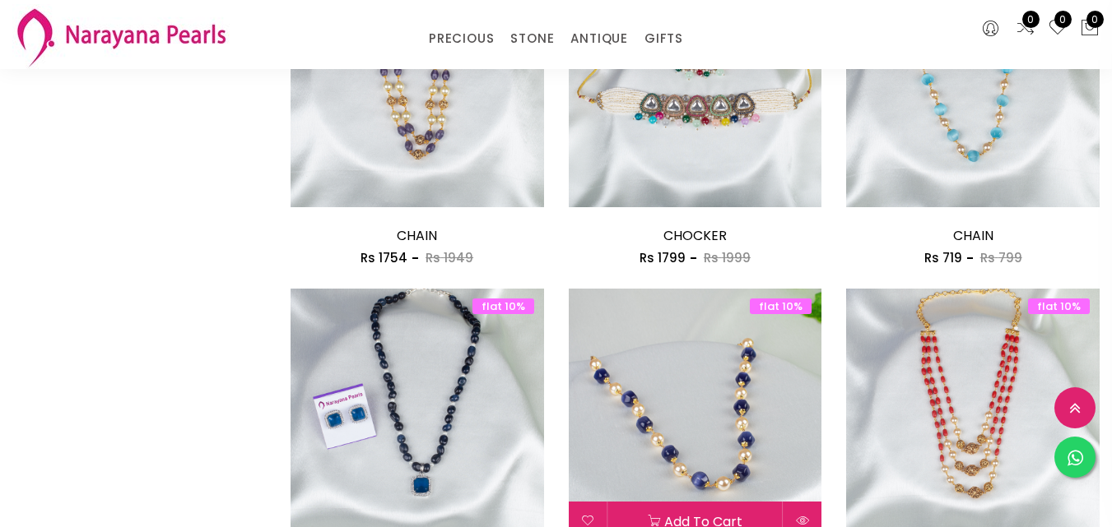
scroll to position [2057, 0]
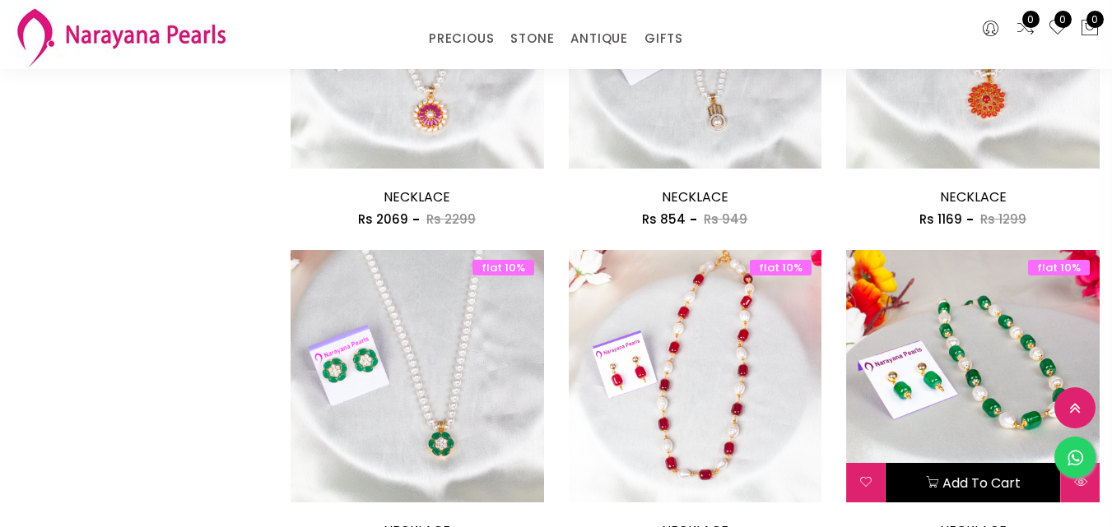
scroll to position [2139, 0]
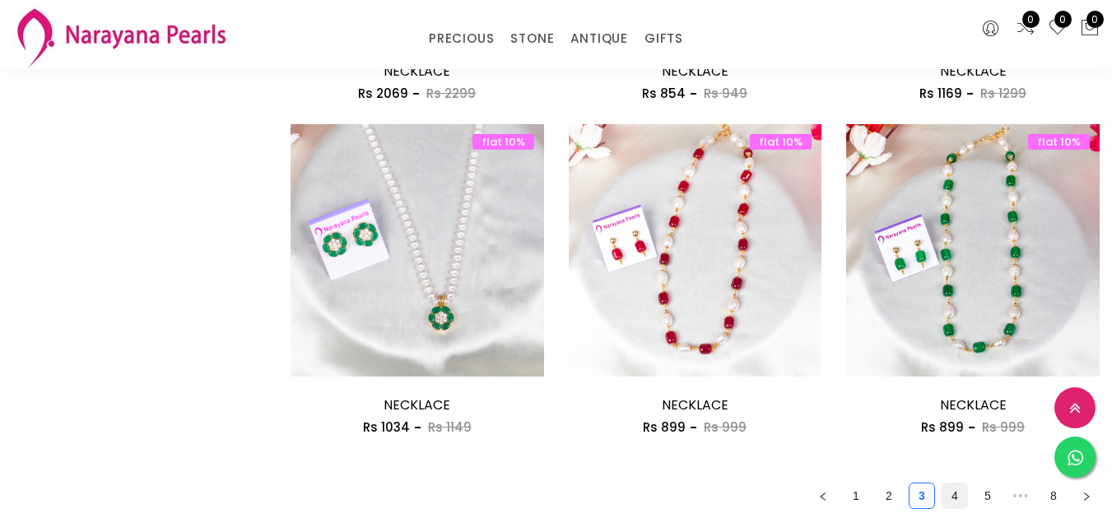
click at [942, 484] on link "4" at bounding box center [954, 496] width 25 height 25
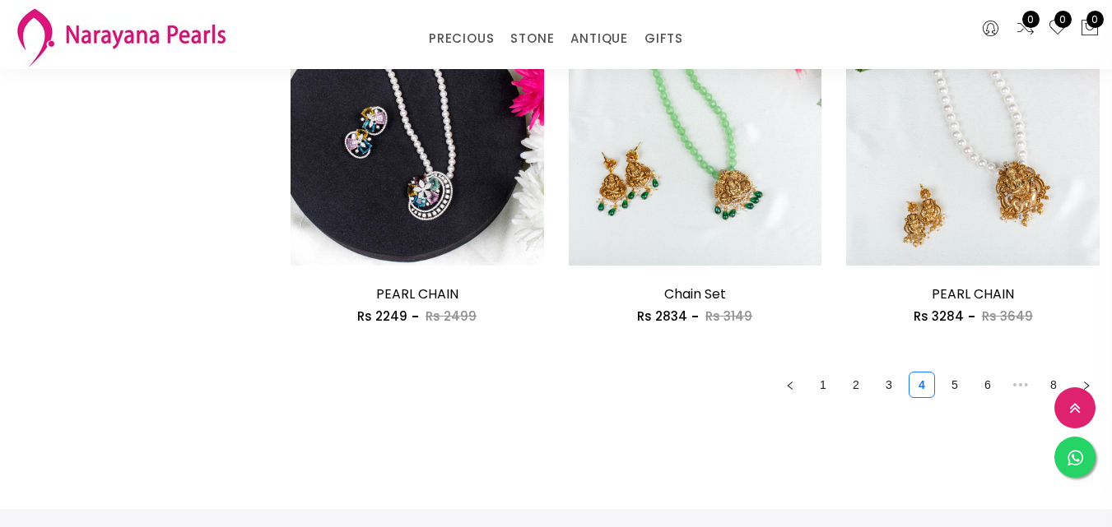
scroll to position [2221, 0]
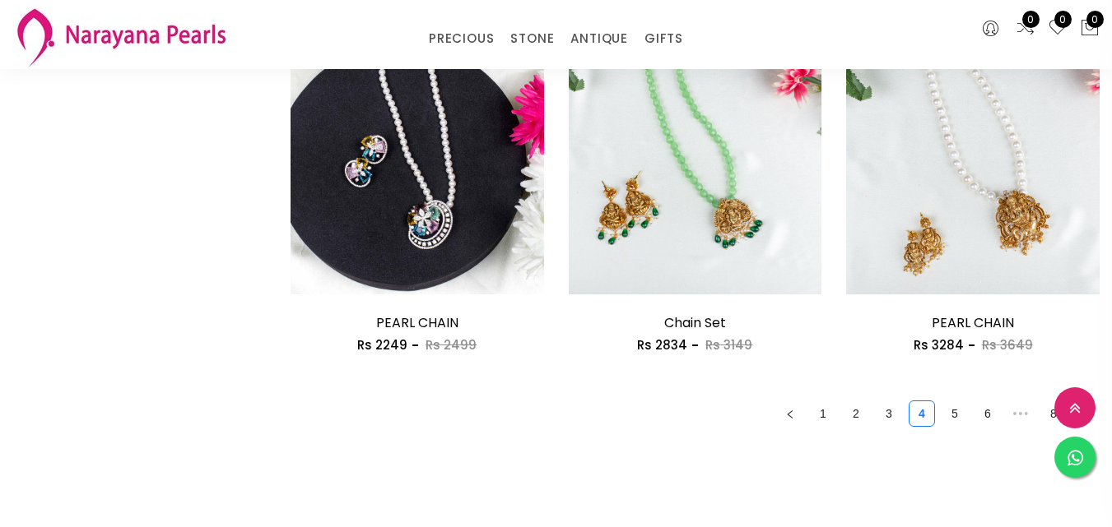
click at [942, 401] on link "5" at bounding box center [954, 413] width 25 height 25
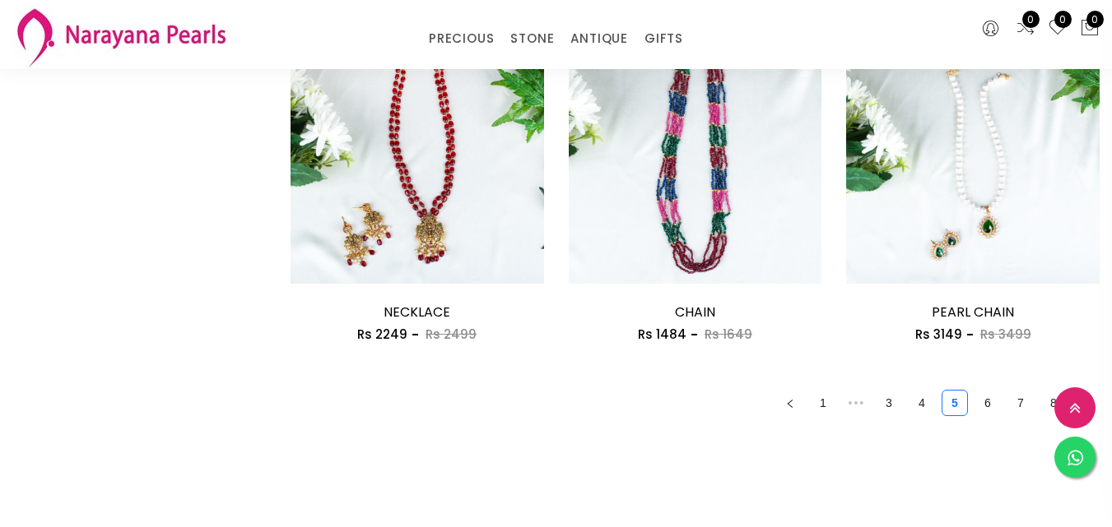
scroll to position [2304, 0]
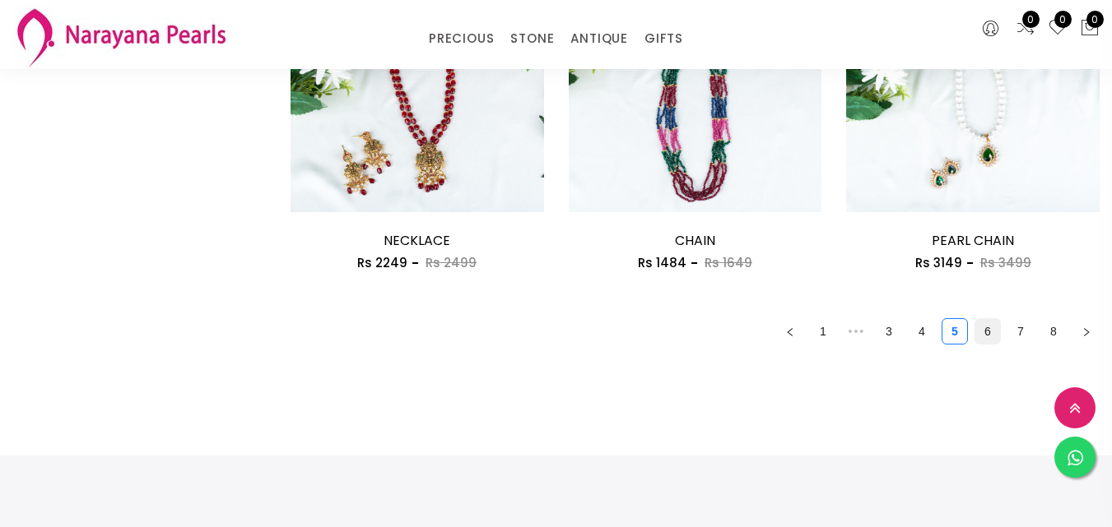
click at [975, 319] on link "6" at bounding box center [987, 331] width 25 height 25
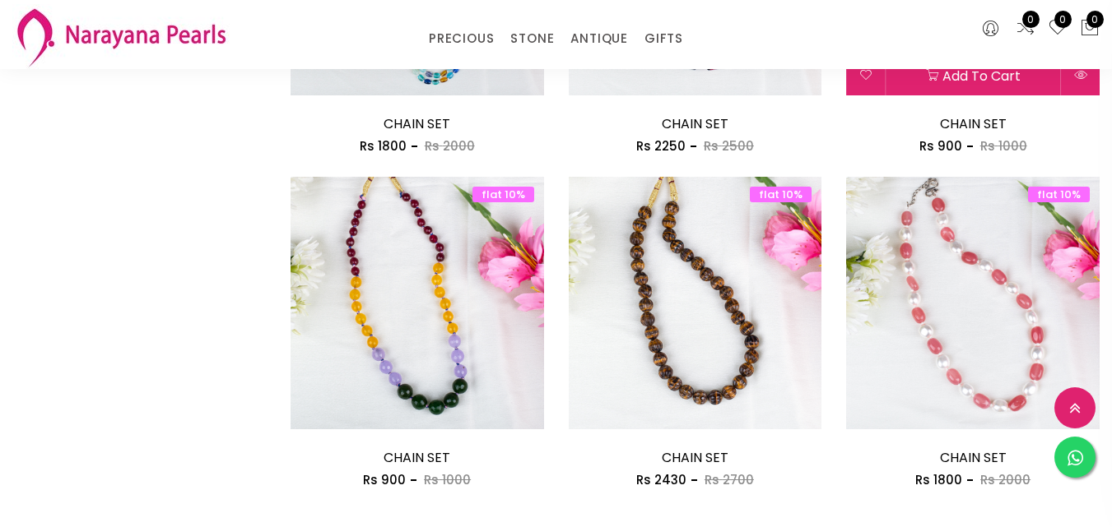
scroll to position [2139, 0]
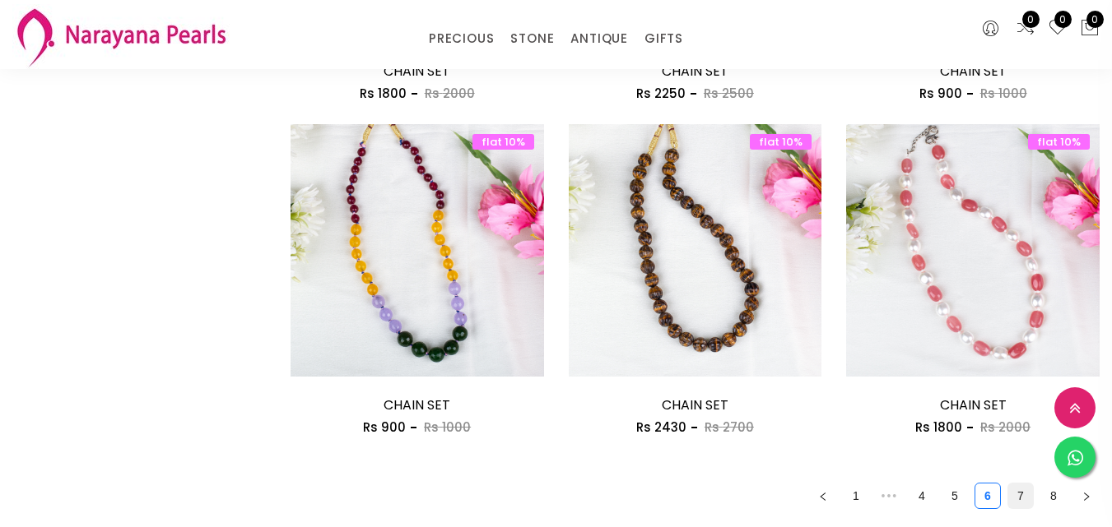
click at [1008, 484] on link "7" at bounding box center [1020, 496] width 25 height 25
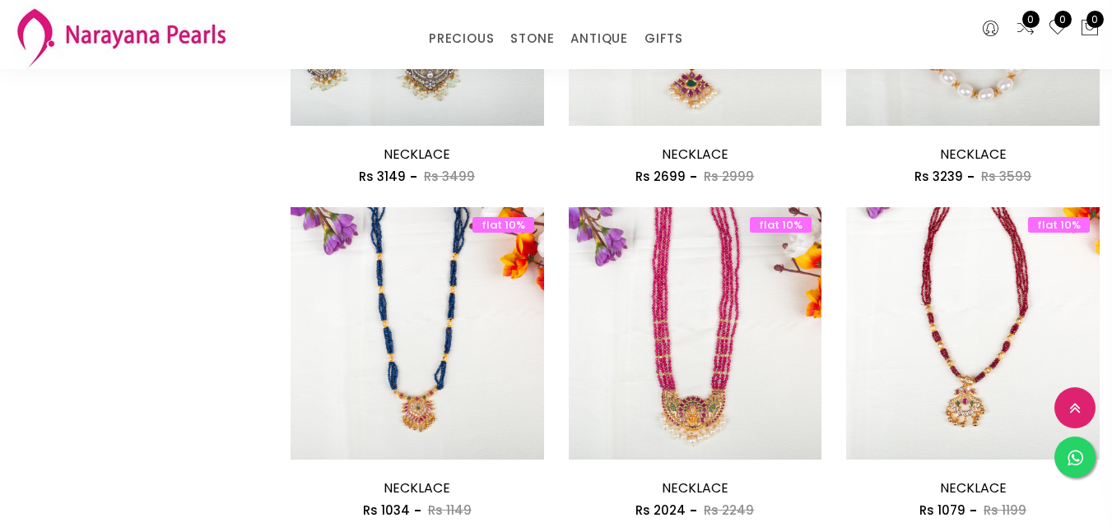
scroll to position [2057, 0]
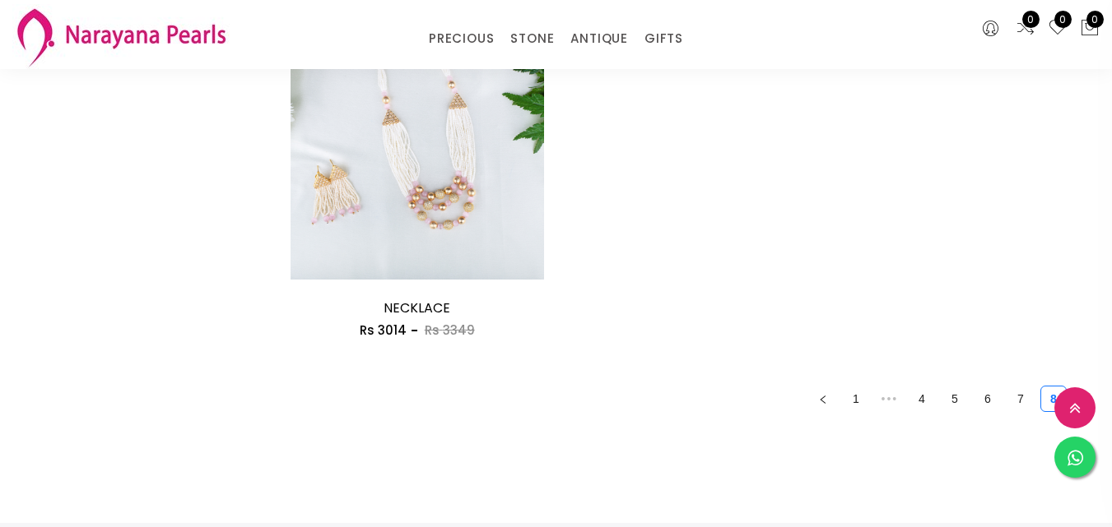
scroll to position [1234, 0]
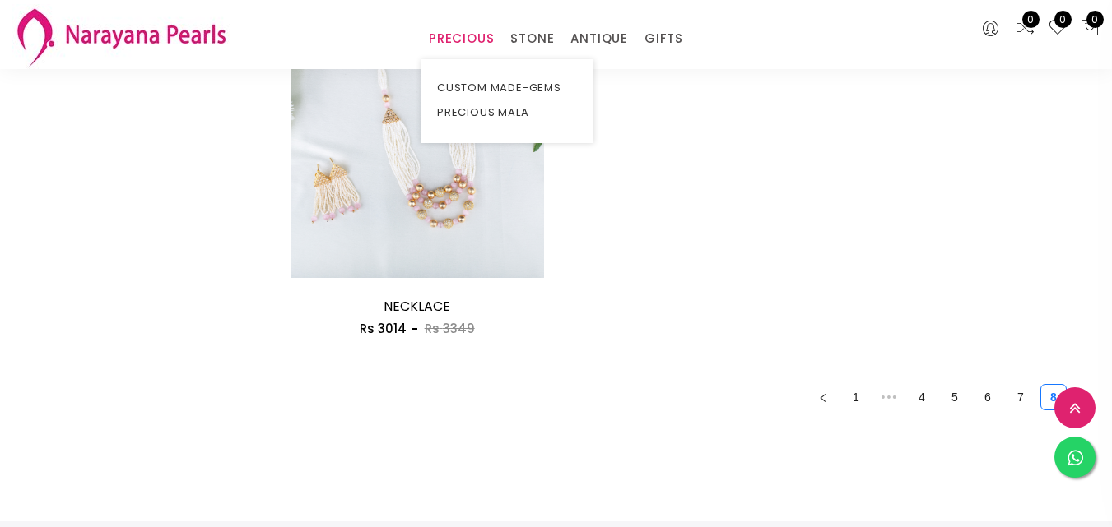
click at [439, 30] on link "PRECIOUS" at bounding box center [461, 38] width 65 height 25
click at [444, 43] on link "PRECIOUS" at bounding box center [461, 38] width 65 height 25
click at [448, 86] on link "CUSTOM MADE-GEMS" at bounding box center [507, 88] width 140 height 25
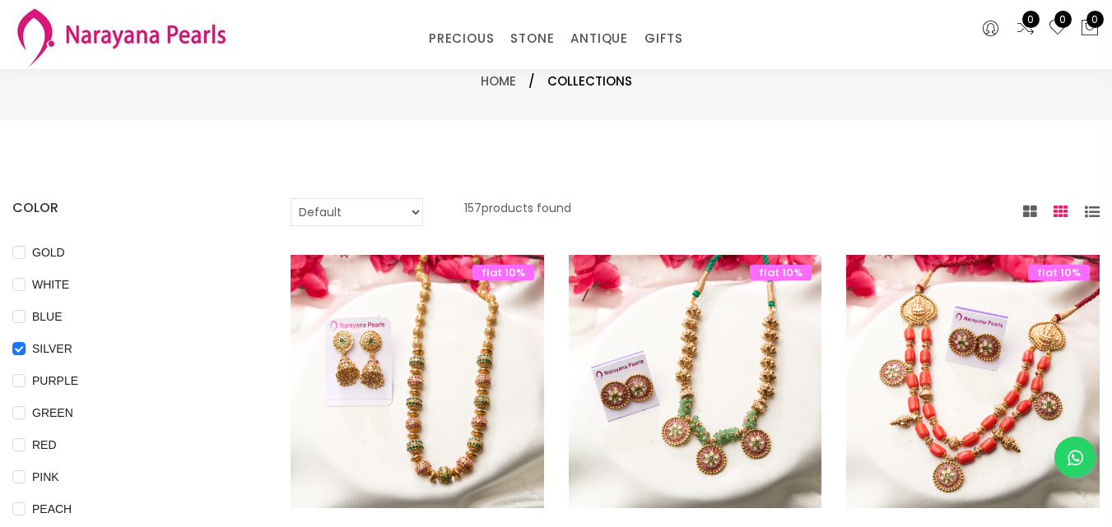
scroll to position [82, 0]
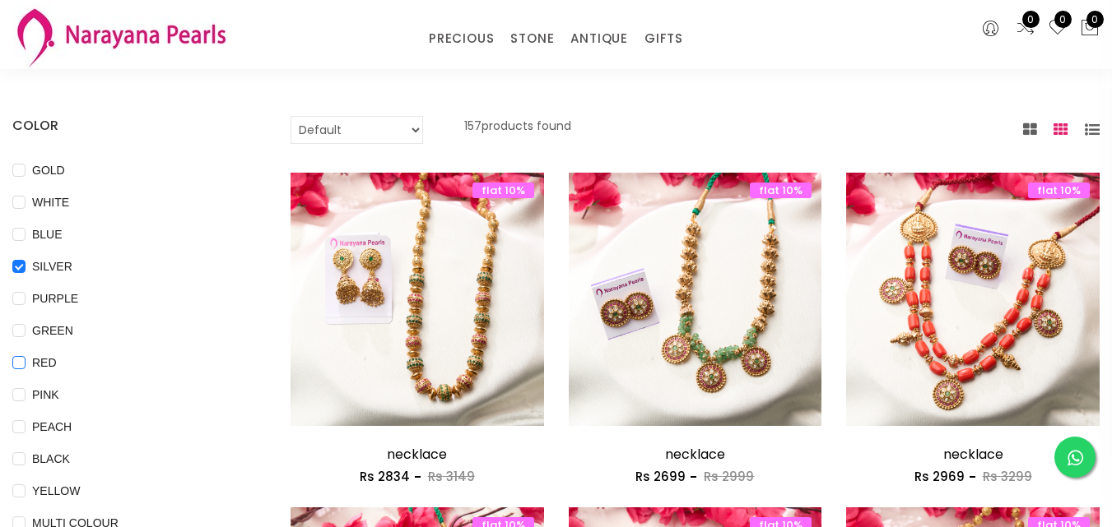
click at [63, 360] on span "RED" at bounding box center [45, 363] width 38 height 18
click at [26, 360] on input "RED" at bounding box center [18, 374] width 13 height 37
checkbox input "true"
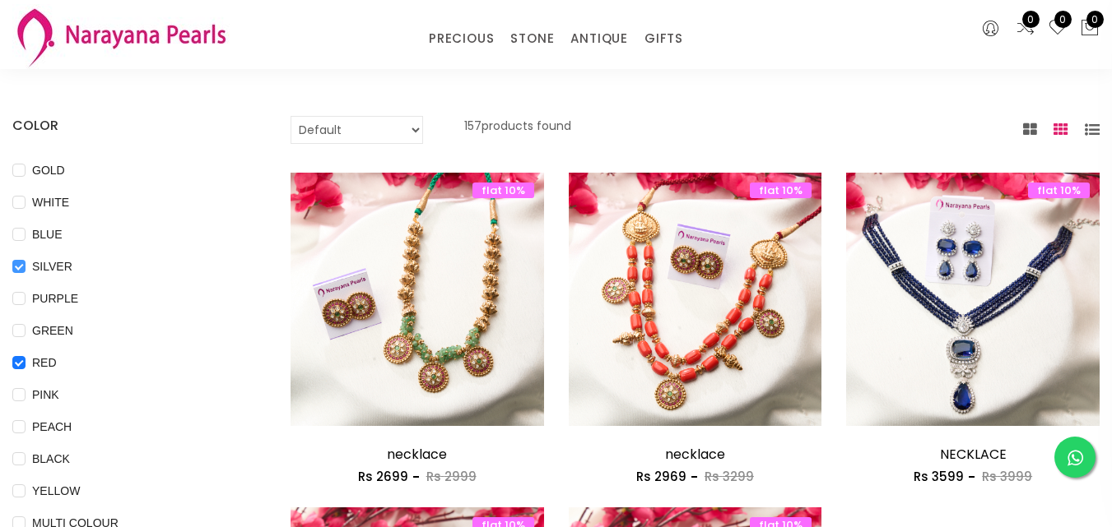
click at [26, 262] on input "SILVER" at bounding box center [18, 278] width 13 height 37
checkbox input "false"
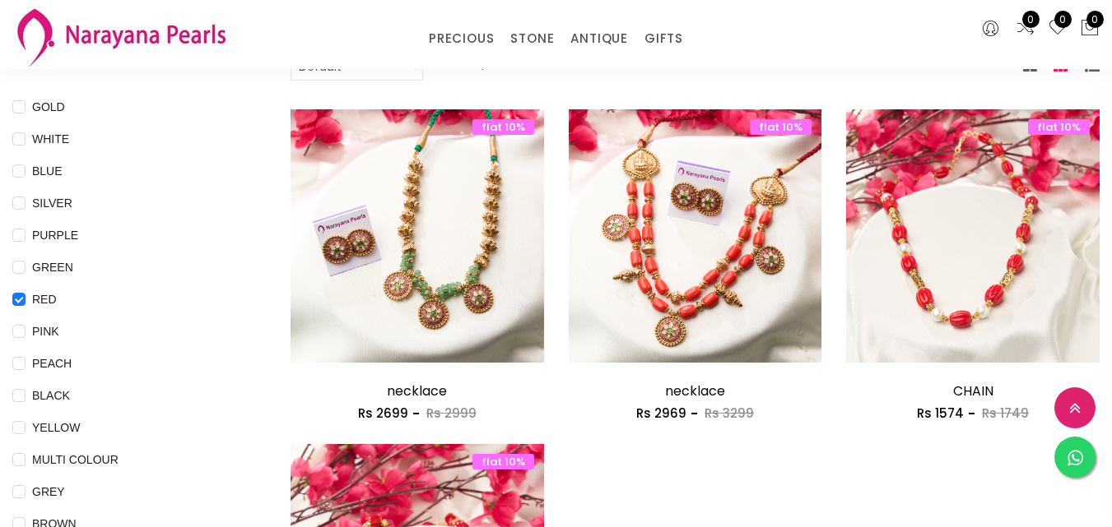
scroll to position [494, 0]
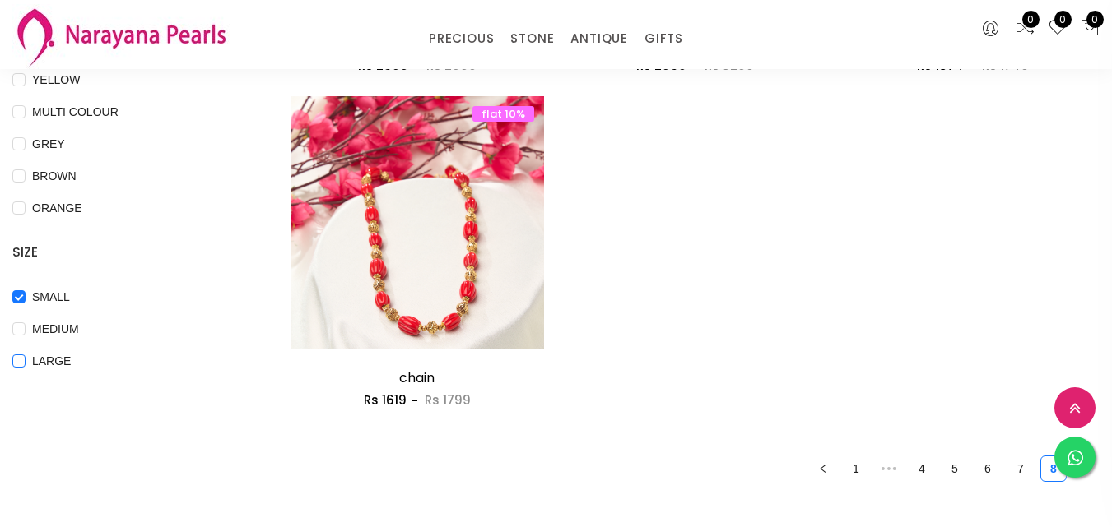
click at [77, 364] on span "LARGE" at bounding box center [52, 361] width 52 height 18
click at [26, 364] on input "LARGE" at bounding box center [18, 373] width 13 height 37
checkbox input "true"
click at [26, 327] on input "MEDIUM" at bounding box center [18, 341] width 13 height 37
checkbox input "true"
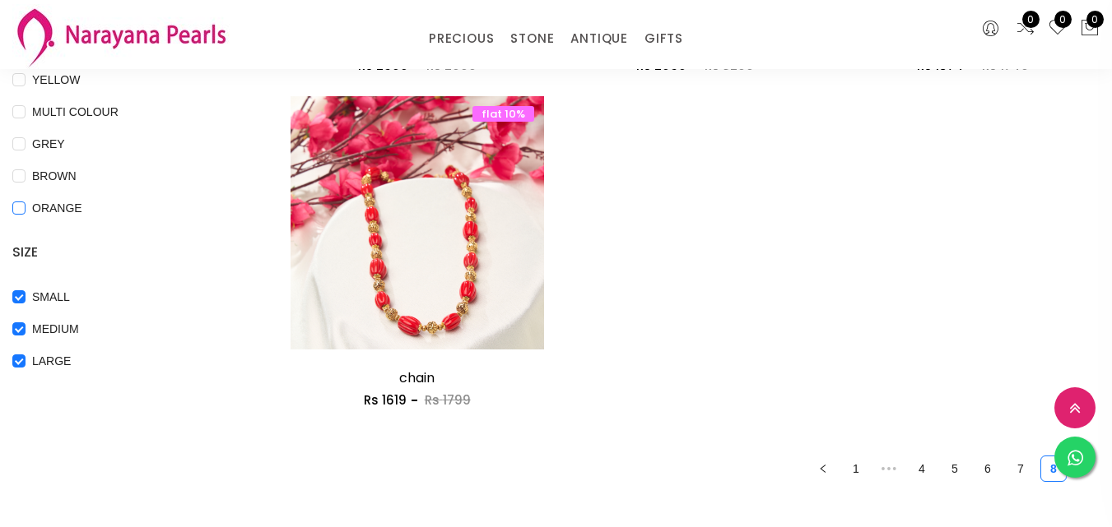
click at [26, 208] on input "ORANGE" at bounding box center [18, 220] width 13 height 37
checkbox input "true"
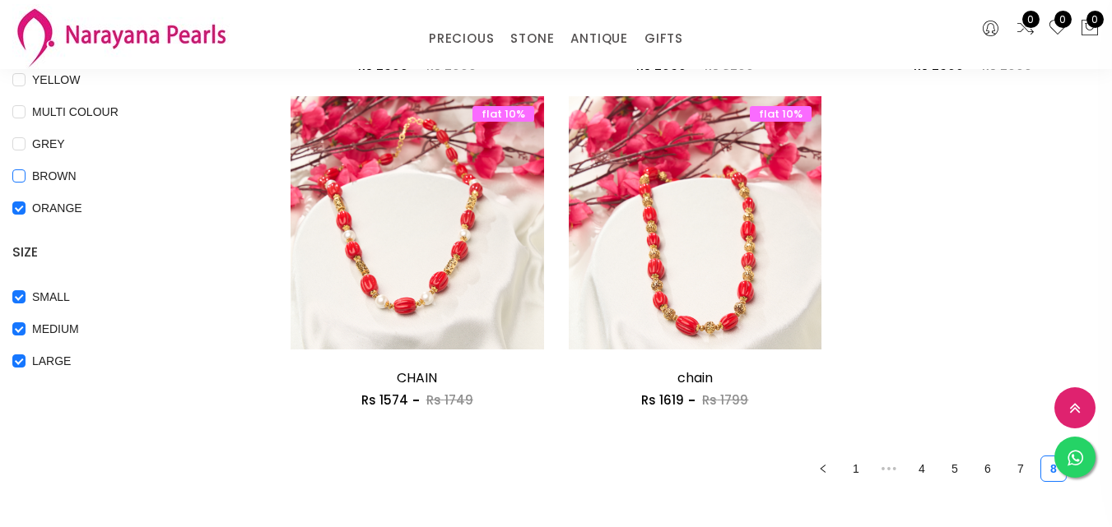
click at [26, 179] on input "BROWN" at bounding box center [18, 187] width 13 height 37
checkbox input "true"
click at [26, 151] on input "GREY" at bounding box center [18, 155] width 13 height 37
checkbox input "true"
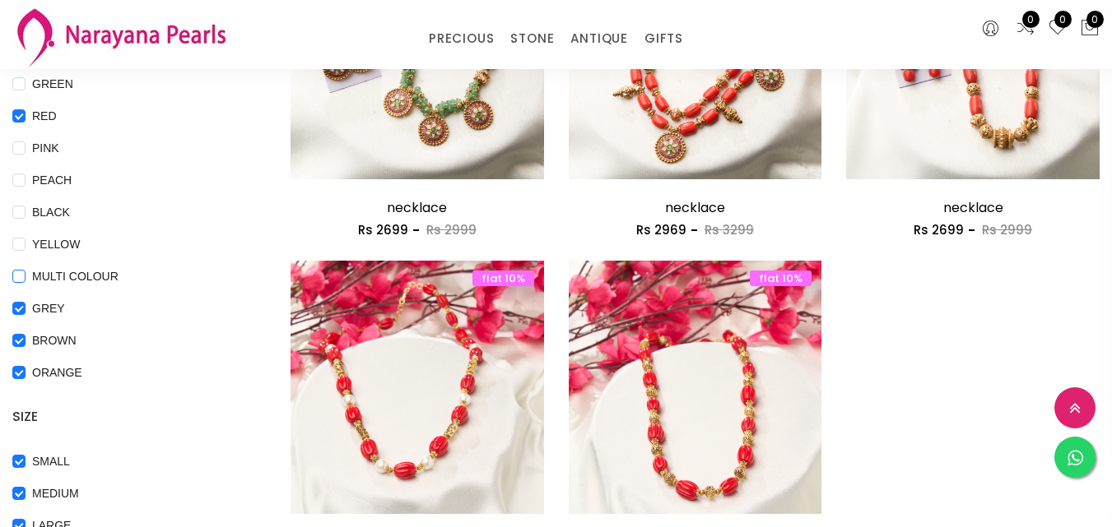
click at [26, 272] on COLOUR "MULTI COLOUR" at bounding box center [18, 288] width 13 height 37
checkbox COLOUR "true"
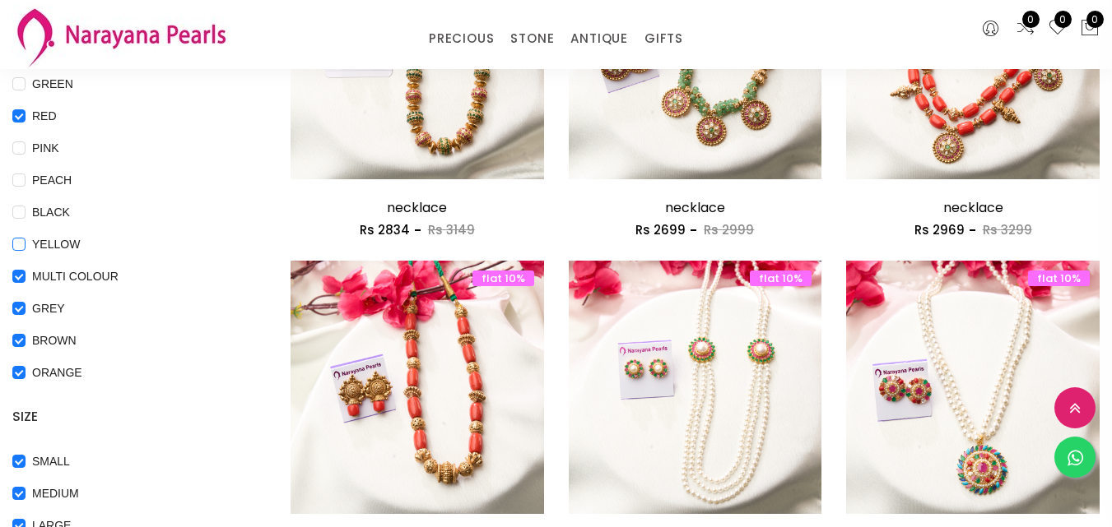
click at [26, 244] on input "YELLOW" at bounding box center [18, 256] width 13 height 37
checkbox input "true"
click at [26, 205] on input "PEACH" at bounding box center [18, 192] width 13 height 37
click at [26, 182] on input "PEACH" at bounding box center [18, 192] width 13 height 37
checkbox input "false"
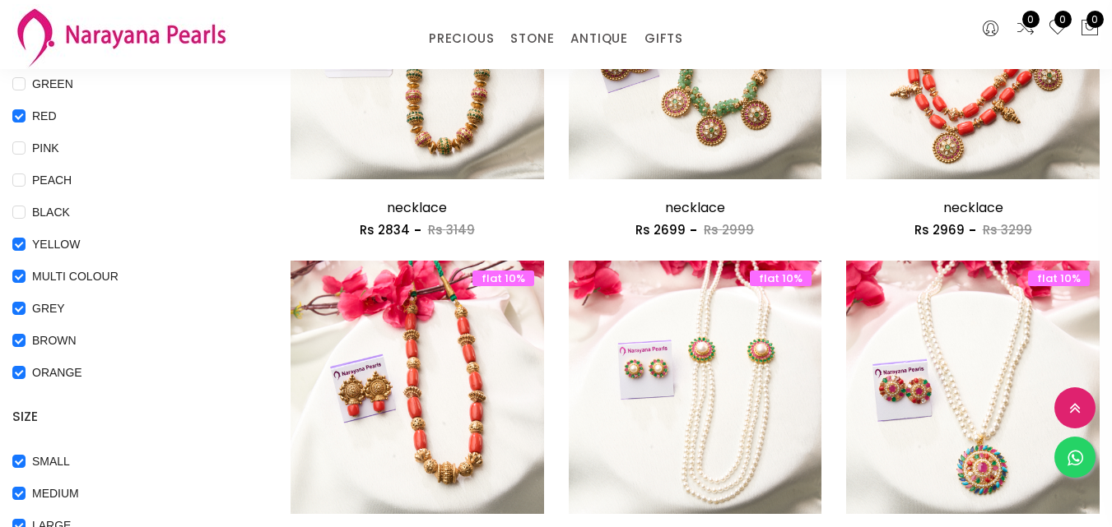
drag, startPoint x: 59, startPoint y: 208, endPoint x: 67, endPoint y: 182, distance: 27.6
click at [26, 207] on input "BLACK" at bounding box center [18, 224] width 13 height 37
checkbox input "true"
drag, startPoint x: 66, startPoint y: 179, endPoint x: 63, endPoint y: 168, distance: 11.2
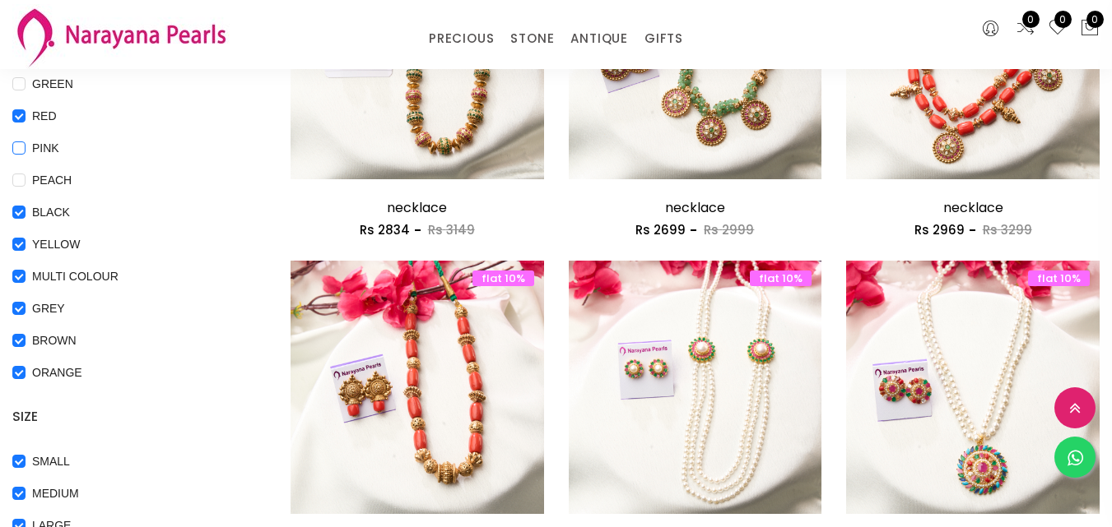
click at [26, 175] on input "PEACH" at bounding box center [18, 192] width 13 height 37
checkbox input "true"
click at [26, 146] on input "PINK" at bounding box center [18, 160] width 13 height 37
checkbox input "true"
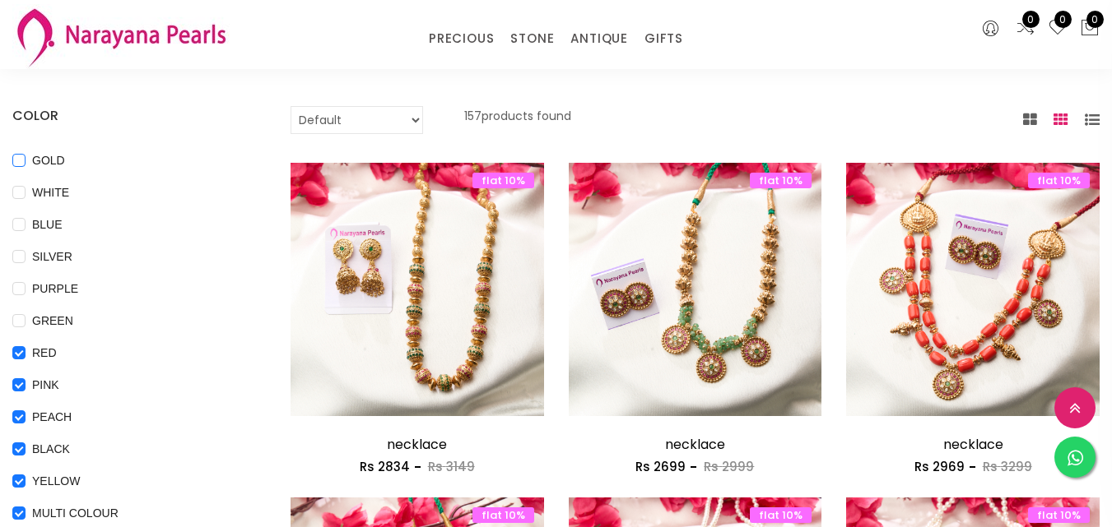
scroll to position [82, 0]
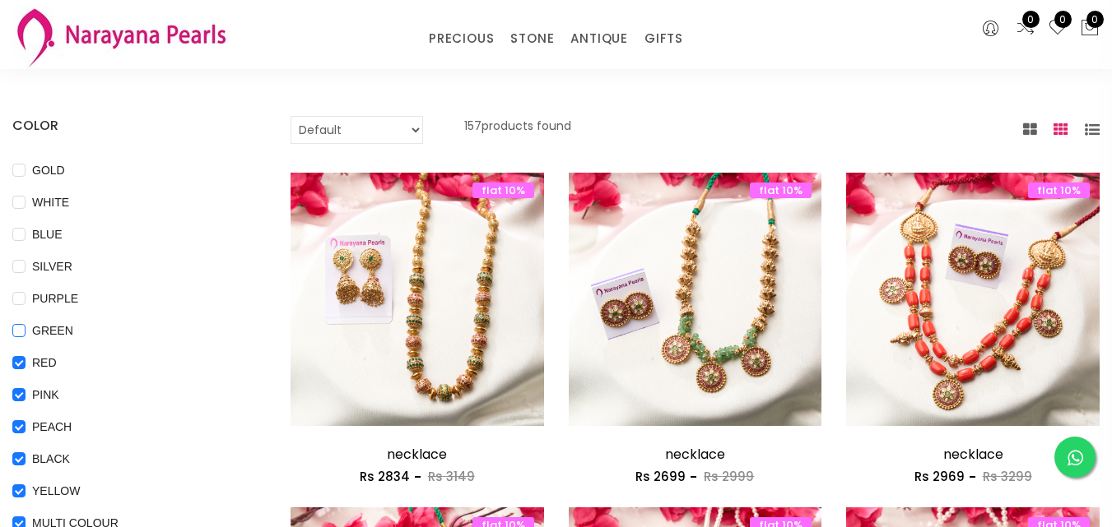
click at [26, 330] on input "GREEN" at bounding box center [18, 342] width 13 height 37
checkbox input "true"
click at [26, 296] on input "PURPLE" at bounding box center [18, 310] width 13 height 37
checkbox input "true"
click at [26, 262] on input "SILVER" at bounding box center [18, 278] width 13 height 37
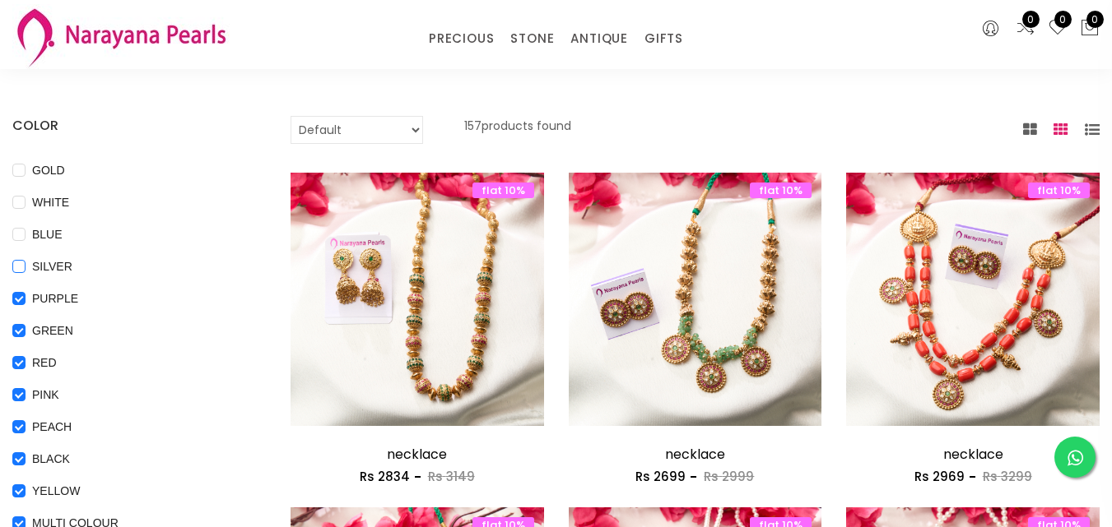
checkbox input "true"
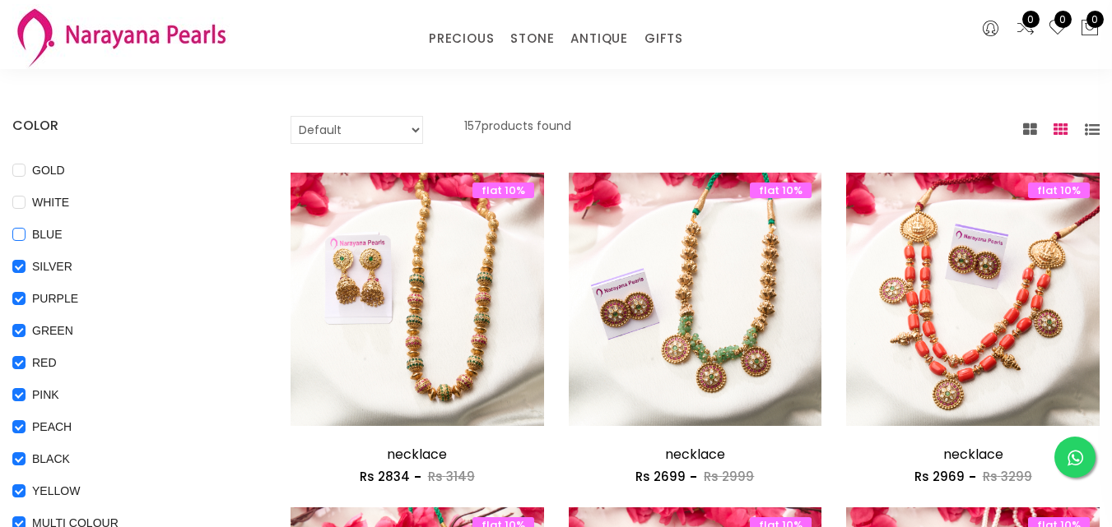
click at [26, 230] on input "BLUE" at bounding box center [18, 246] width 13 height 37
checkbox input "true"
click at [26, 202] on input "WHITE" at bounding box center [18, 214] width 13 height 37
checkbox input "true"
click at [26, 178] on input "GOLD" at bounding box center [18, 182] width 13 height 37
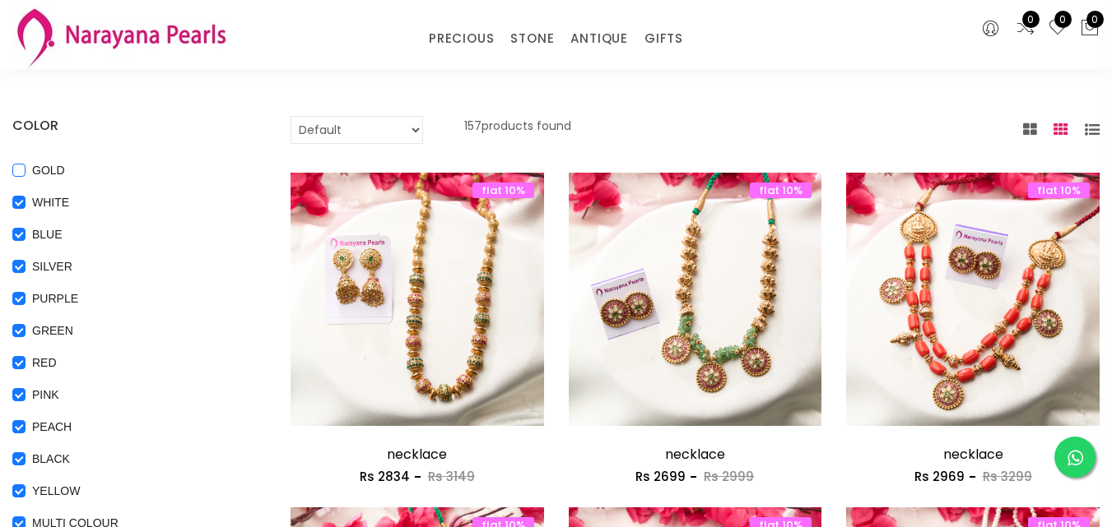
checkbox input "true"
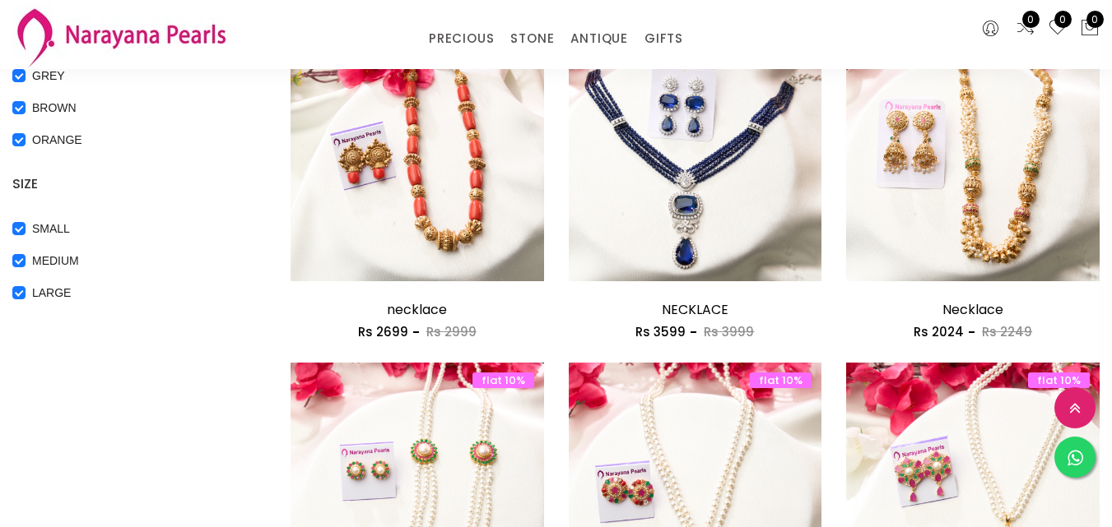
scroll to position [576, 0]
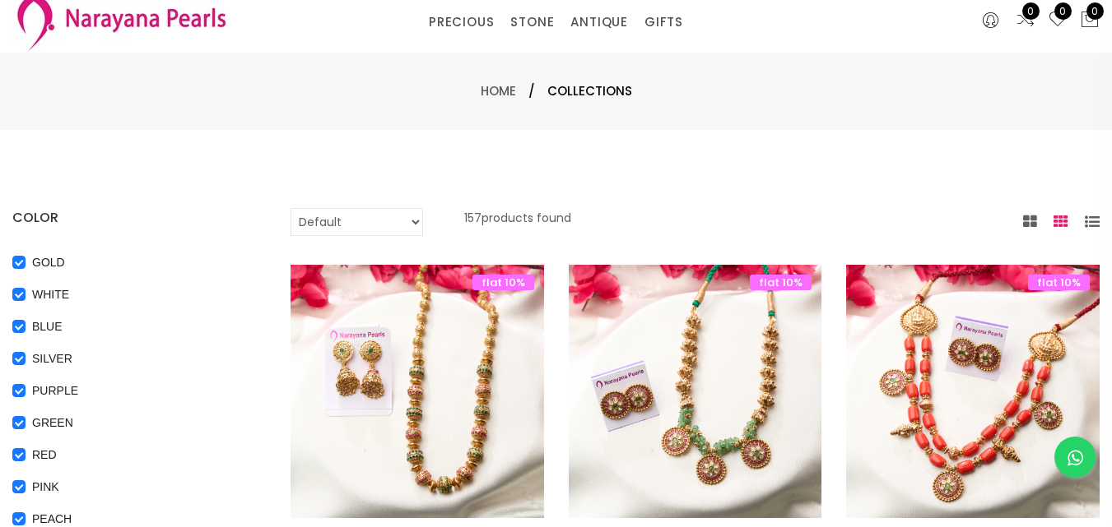
scroll to position [0, 0]
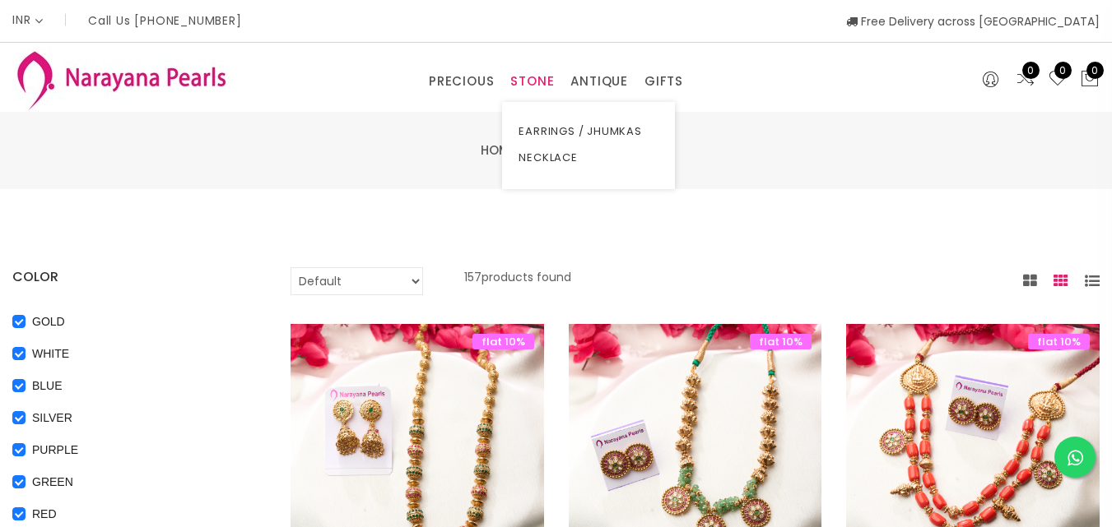
click at [544, 75] on link "STONE" at bounding box center [532, 81] width 44 height 25
click at [542, 132] on link "EARRINGS / JHUMKAS" at bounding box center [588, 131] width 140 height 26
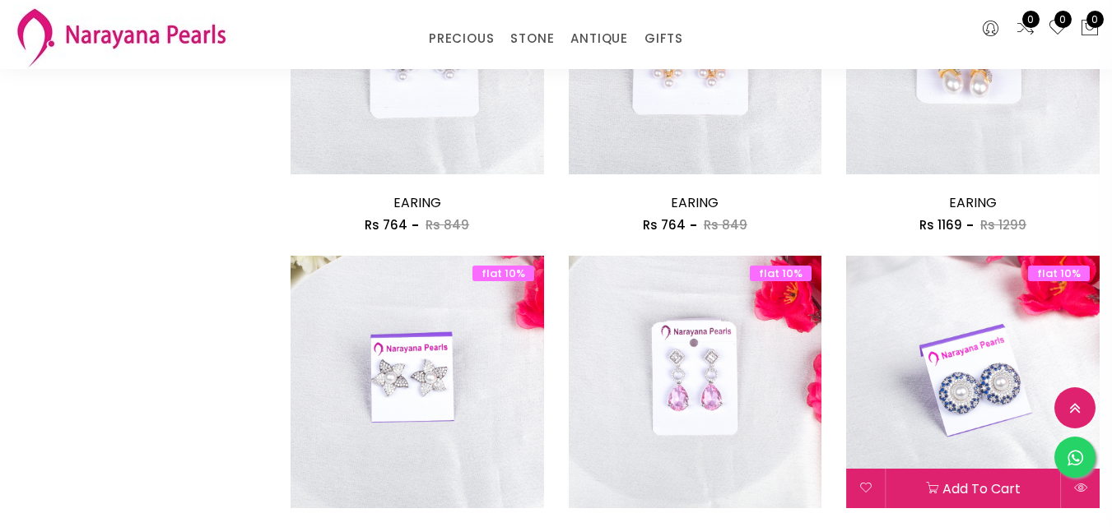
scroll to position [2100, 0]
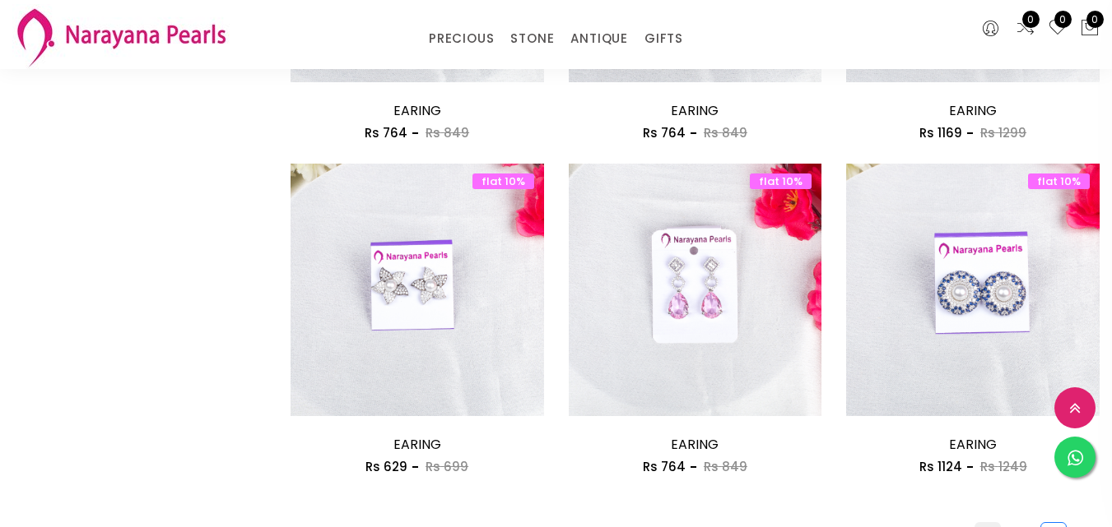
click at [975, 523] on link "1" at bounding box center [987, 535] width 25 height 25
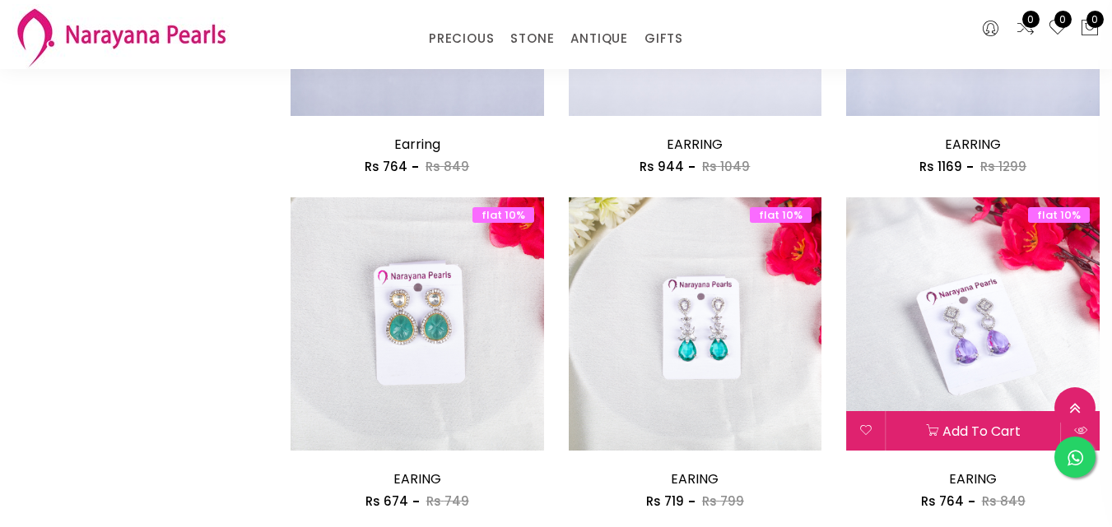
scroll to position [1399, 0]
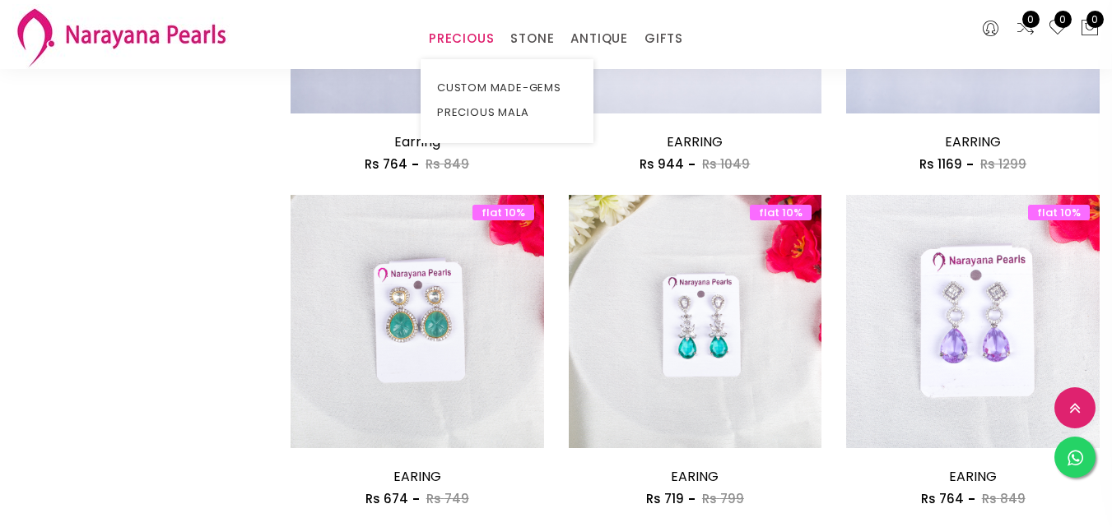
click at [456, 36] on link "PRECIOUS" at bounding box center [461, 38] width 65 height 25
click at [468, 40] on link "PRECIOUS" at bounding box center [461, 38] width 65 height 25
drag, startPoint x: 471, startPoint y: 124, endPoint x: 466, endPoint y: 113, distance: 12.9
click at [470, 122] on link "PRECIOUS MALA" at bounding box center [507, 112] width 140 height 25
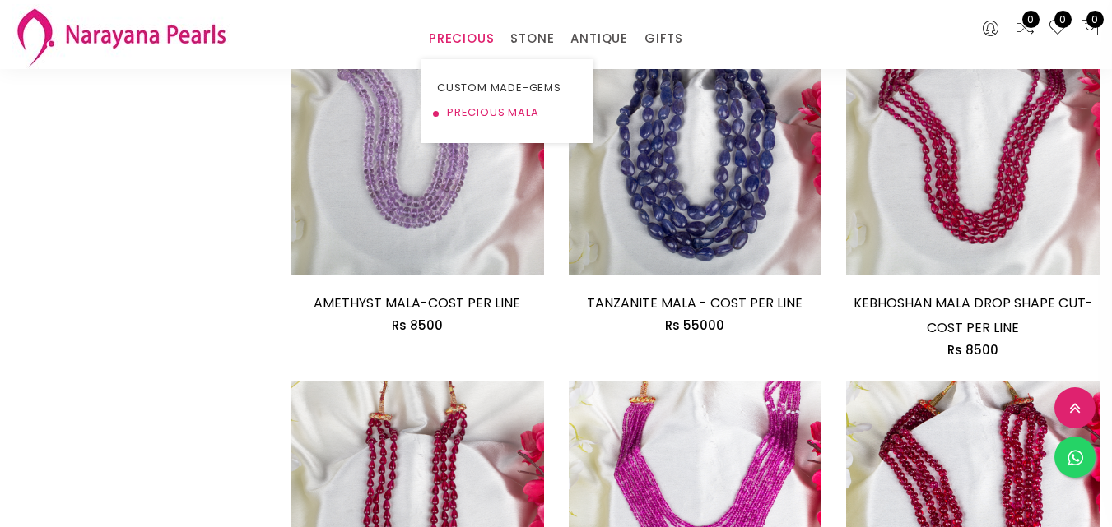
scroll to position [1399, 0]
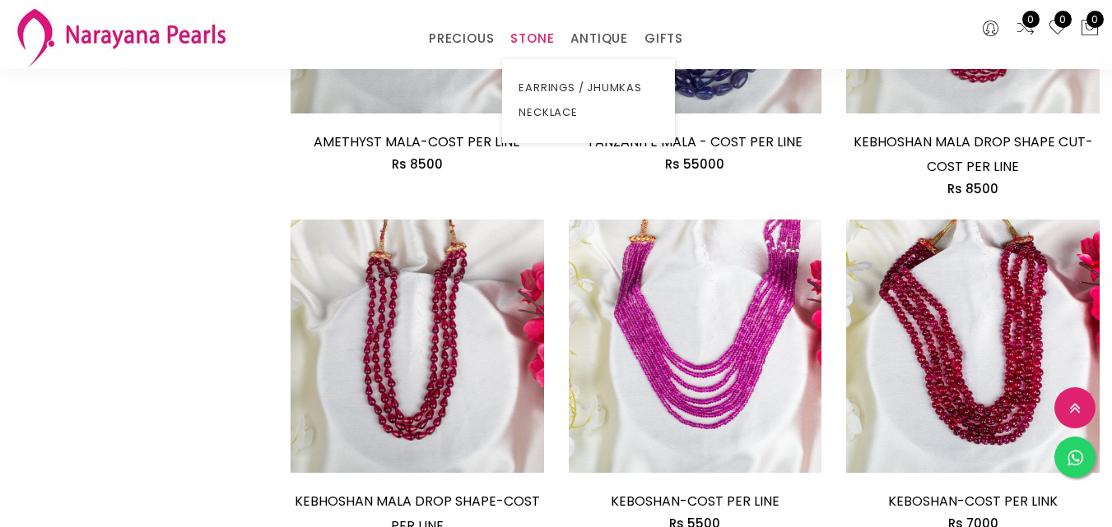
click at [531, 49] on link "STONE" at bounding box center [532, 38] width 44 height 25
click at [532, 112] on link "NECKLACE" at bounding box center [588, 112] width 140 height 25
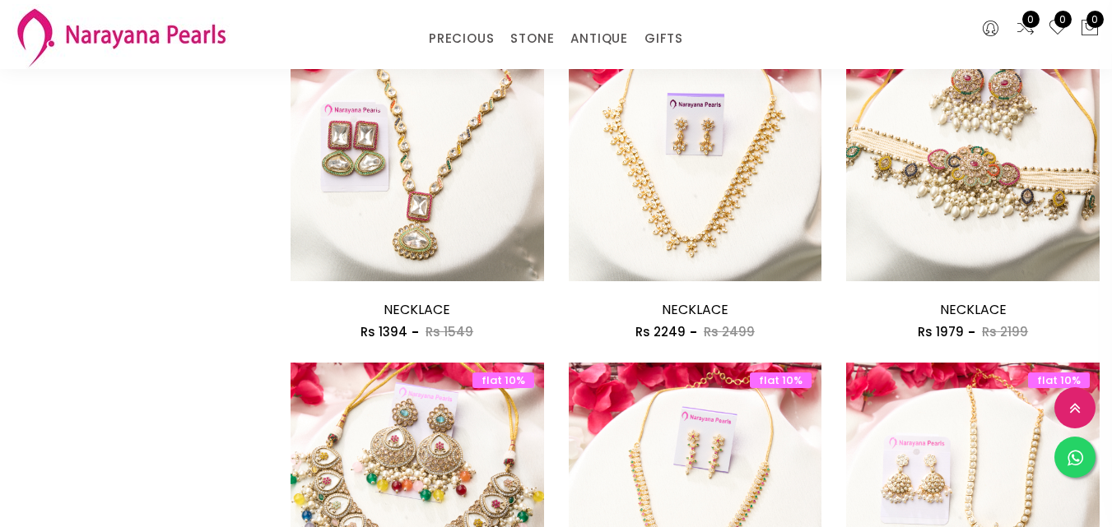
scroll to position [987, 0]
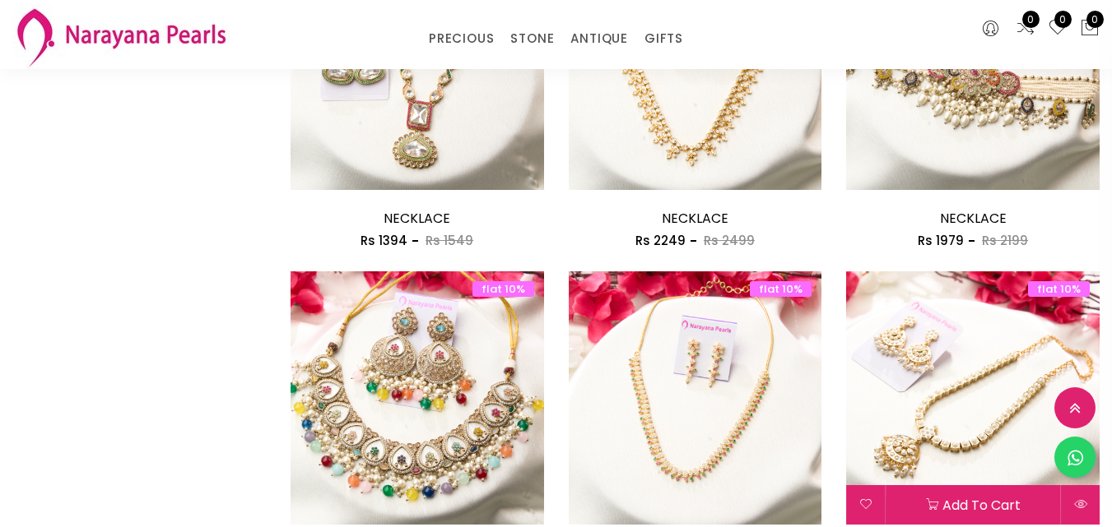
click at [879, 353] on img at bounding box center [972, 398] width 253 height 253
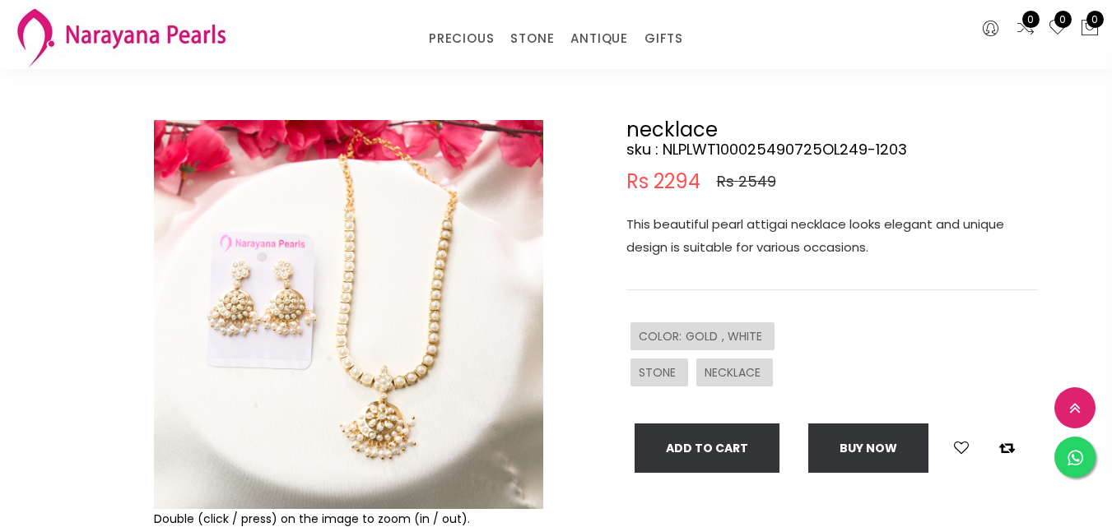
scroll to position [165, 0]
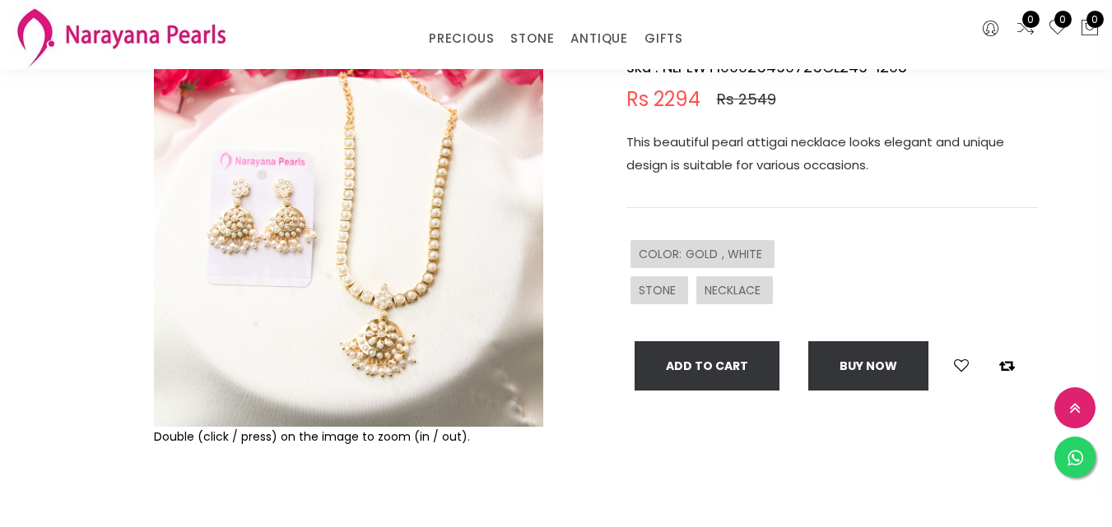
click at [469, 352] on img at bounding box center [348, 232] width 389 height 389
drag, startPoint x: 469, startPoint y: 352, endPoint x: 459, endPoint y: 344, distance: 12.9
click at [469, 350] on img at bounding box center [348, 232] width 389 height 389
click at [457, 343] on img at bounding box center [348, 232] width 389 height 389
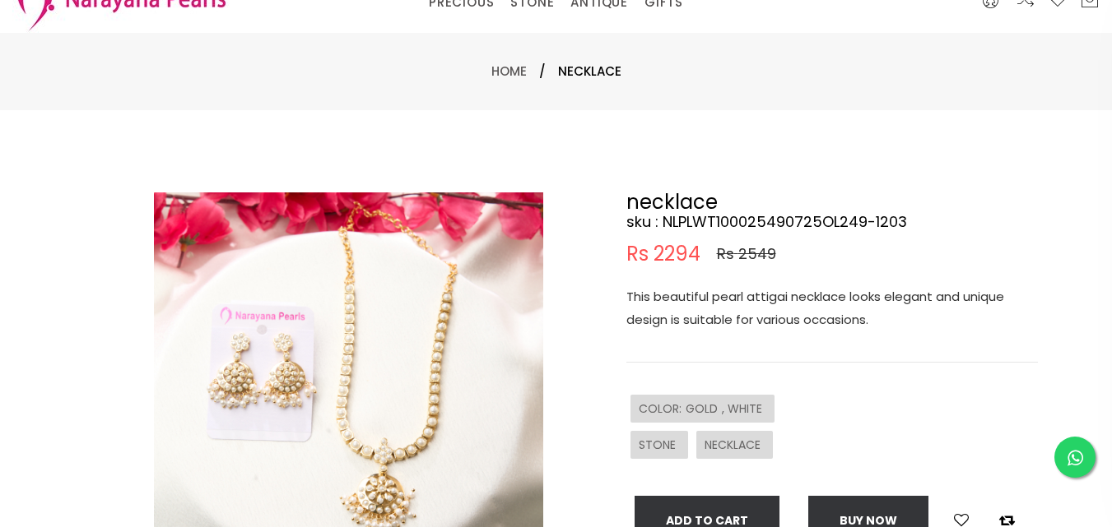
scroll to position [0, 0]
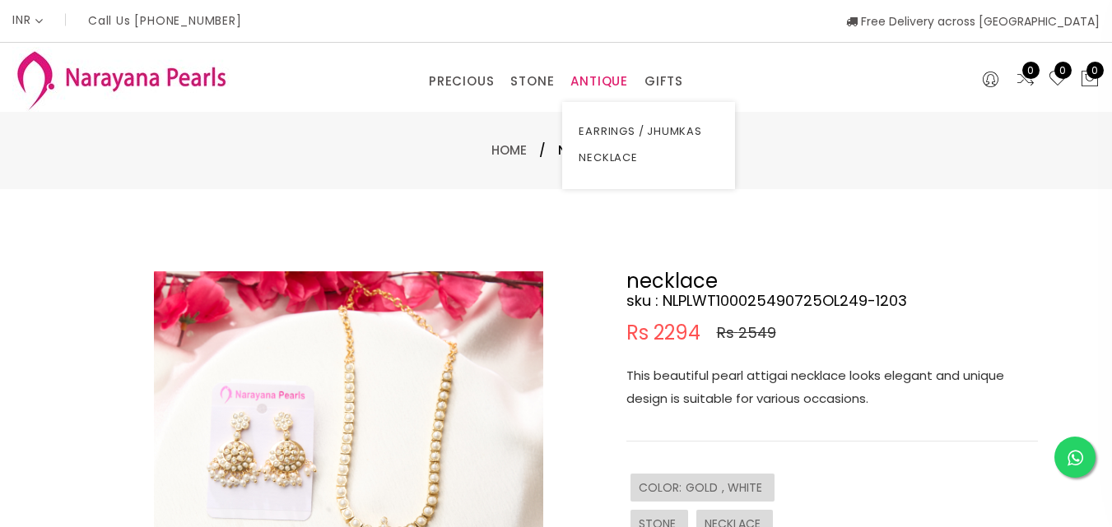
click at [605, 80] on link "ANTIQUE" at bounding box center [599, 81] width 58 height 25
click at [676, 79] on link "GIFTS" at bounding box center [663, 81] width 39 height 25
click at [678, 90] on link "GIFTS" at bounding box center [663, 81] width 39 height 25
click at [687, 127] on link "COUPLE GIFTS" at bounding box center [722, 131] width 140 height 26
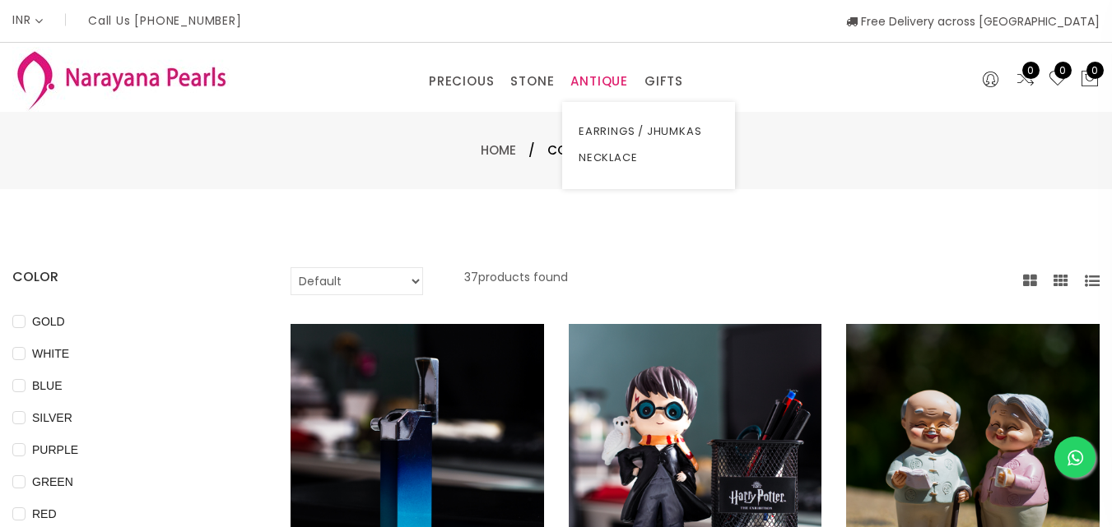
click at [614, 77] on link "ANTIQUE" at bounding box center [599, 81] width 58 height 25
click at [620, 155] on link "NECKLACE" at bounding box center [648, 158] width 140 height 26
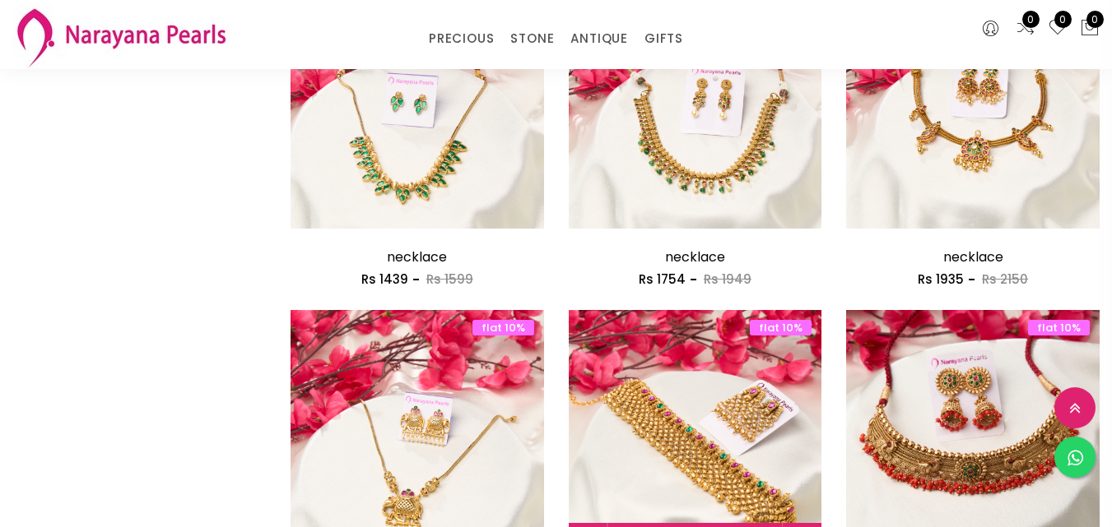
scroll to position [1975, 0]
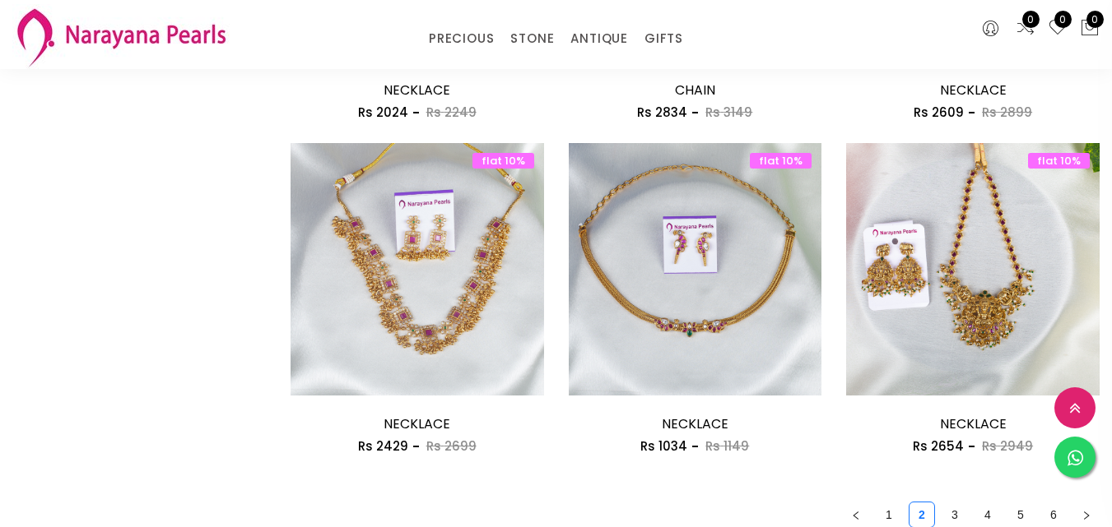
scroll to position [2139, 0]
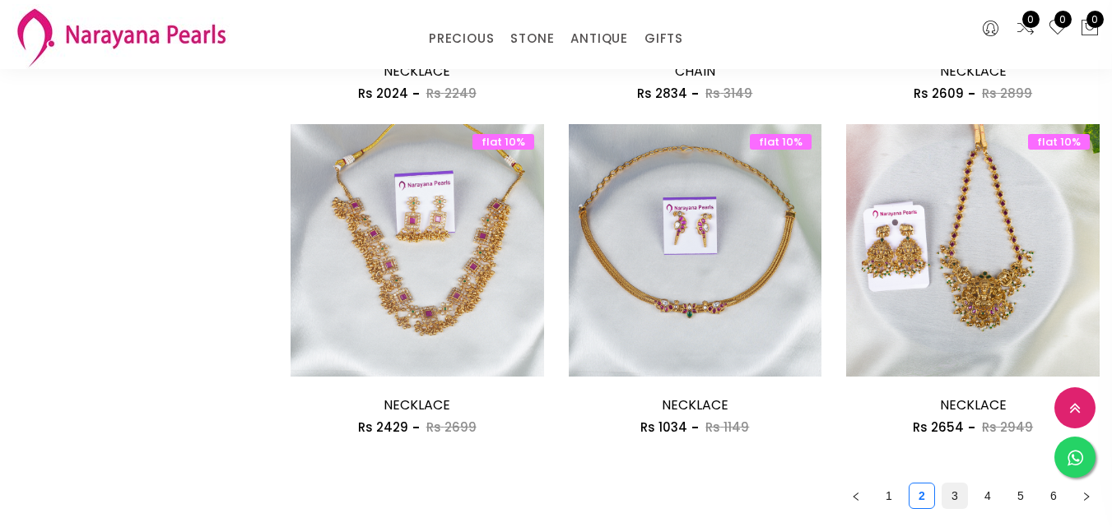
click at [942, 484] on link "3" at bounding box center [954, 496] width 25 height 25
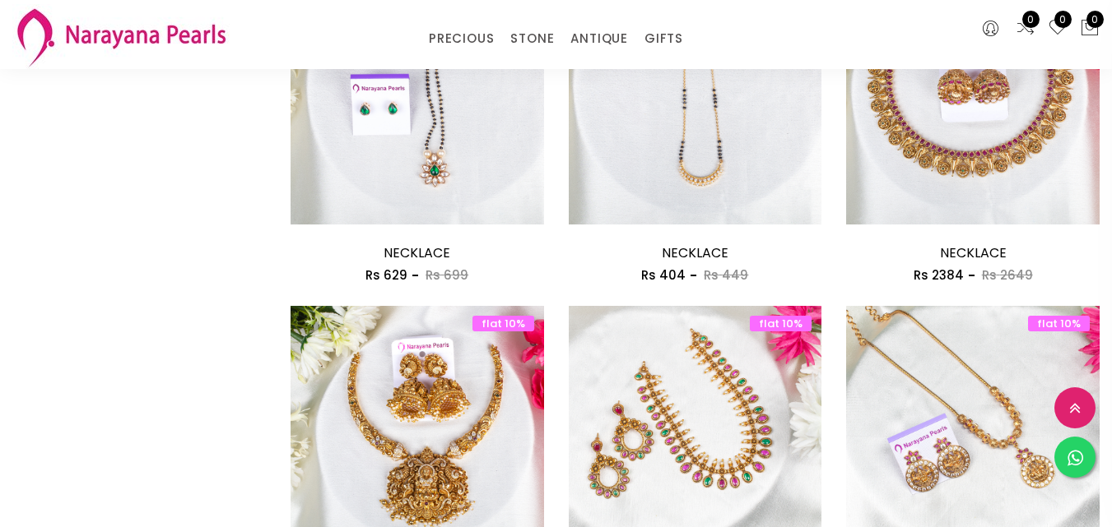
scroll to position [1975, 0]
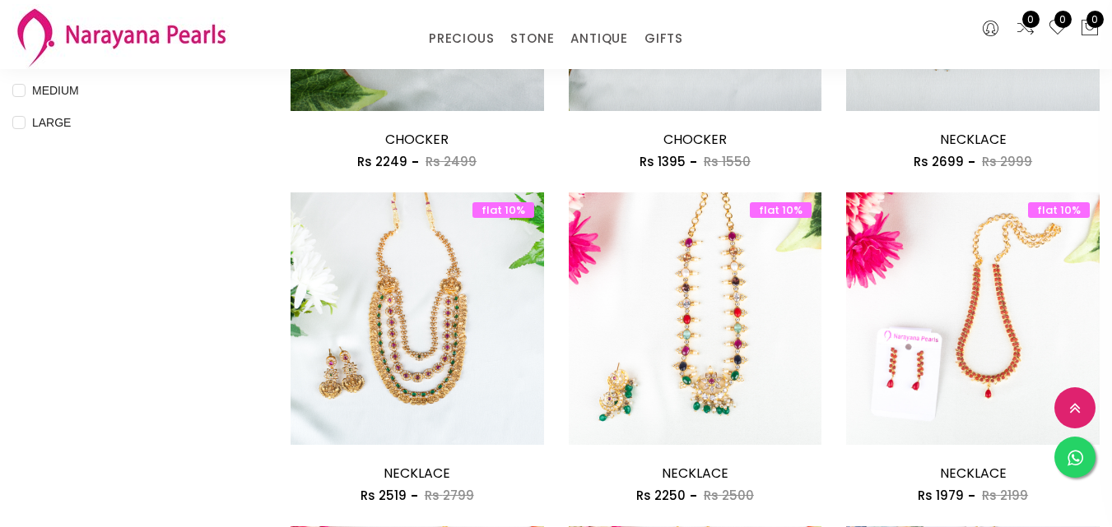
scroll to position [740, 0]
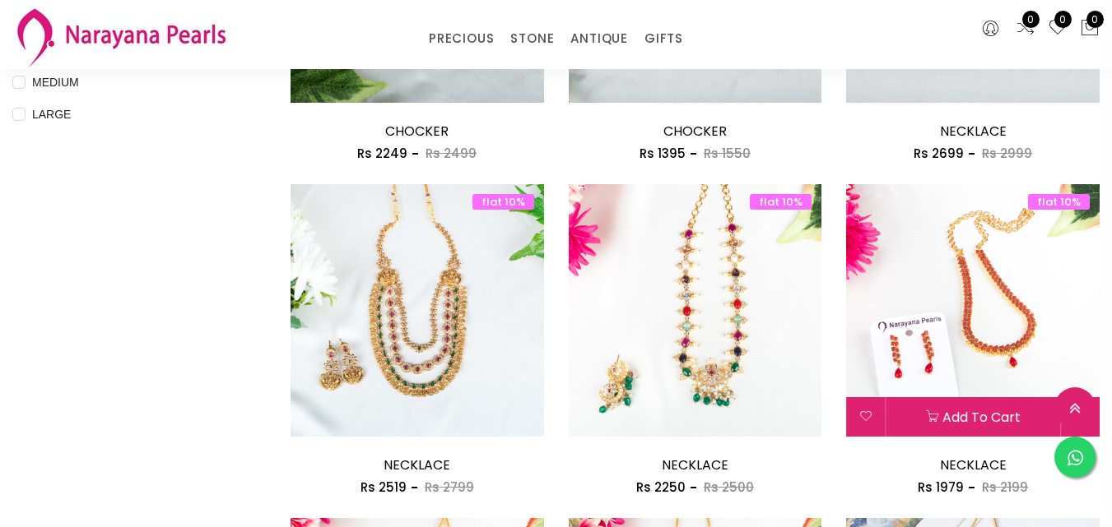
click at [974, 227] on img at bounding box center [972, 310] width 253 height 253
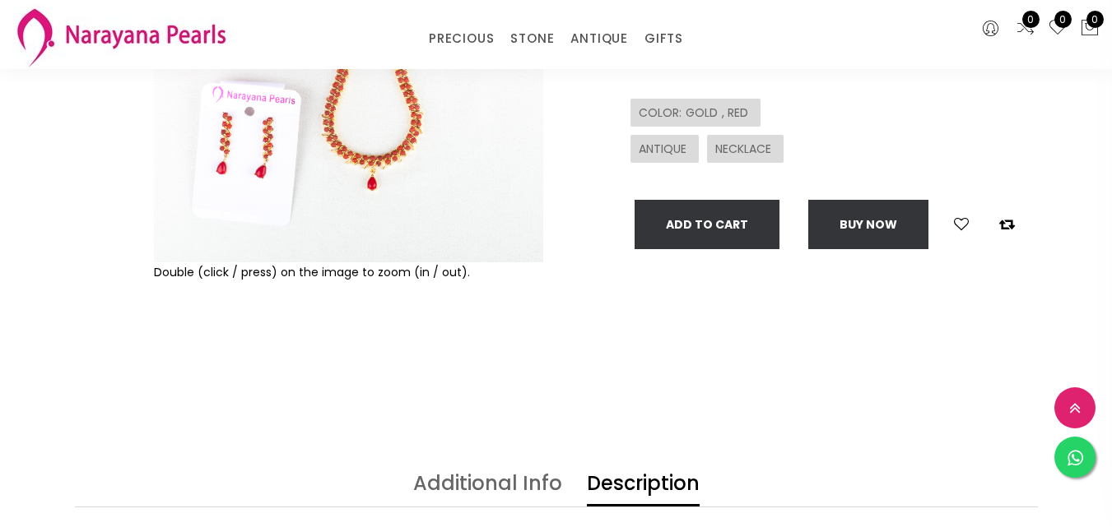
scroll to position [247, 0]
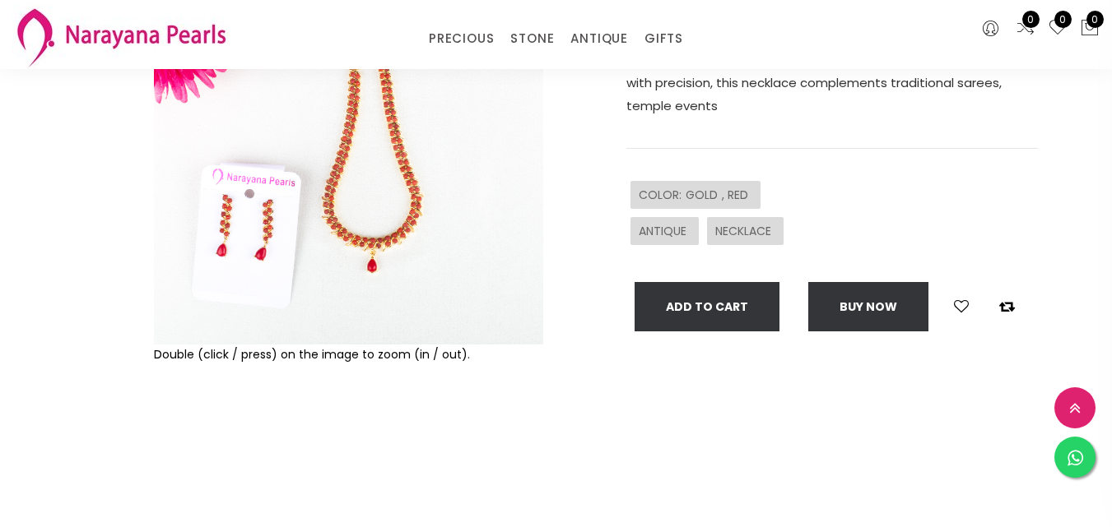
click at [447, 202] on img at bounding box center [348, 150] width 389 height 389
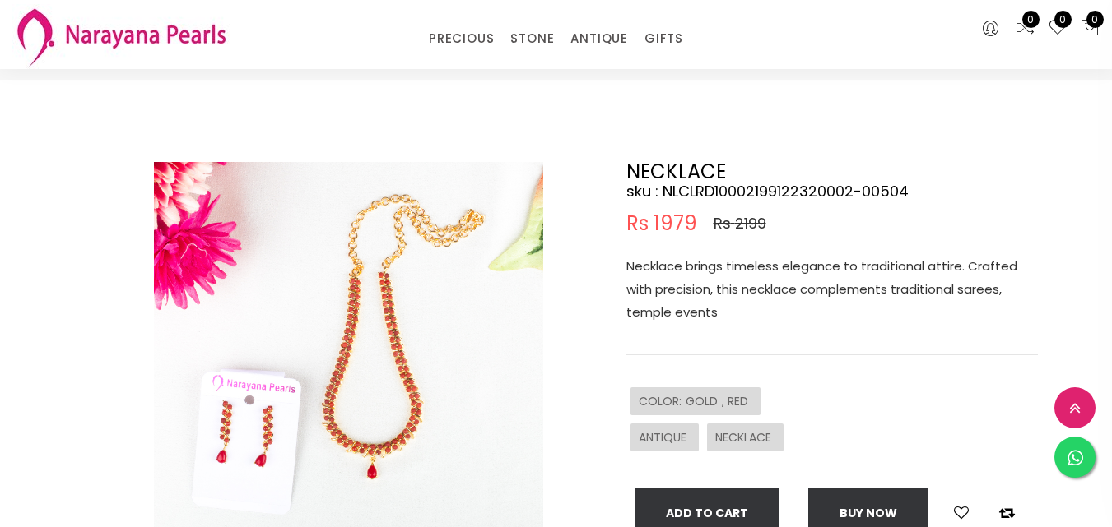
scroll to position [0, 0]
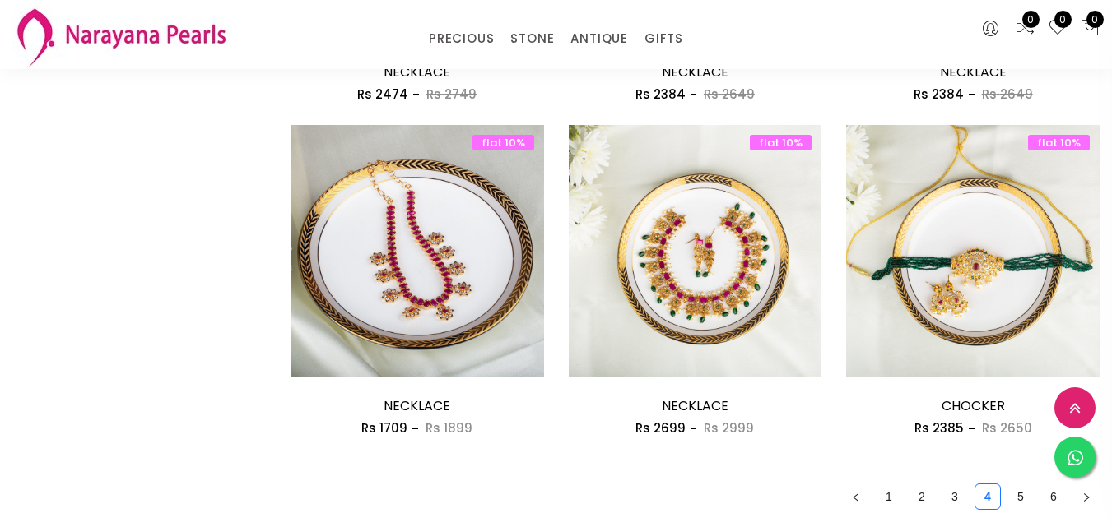
scroll to position [2139, 0]
click at [1008, 484] on link "5" at bounding box center [1020, 496] width 25 height 25
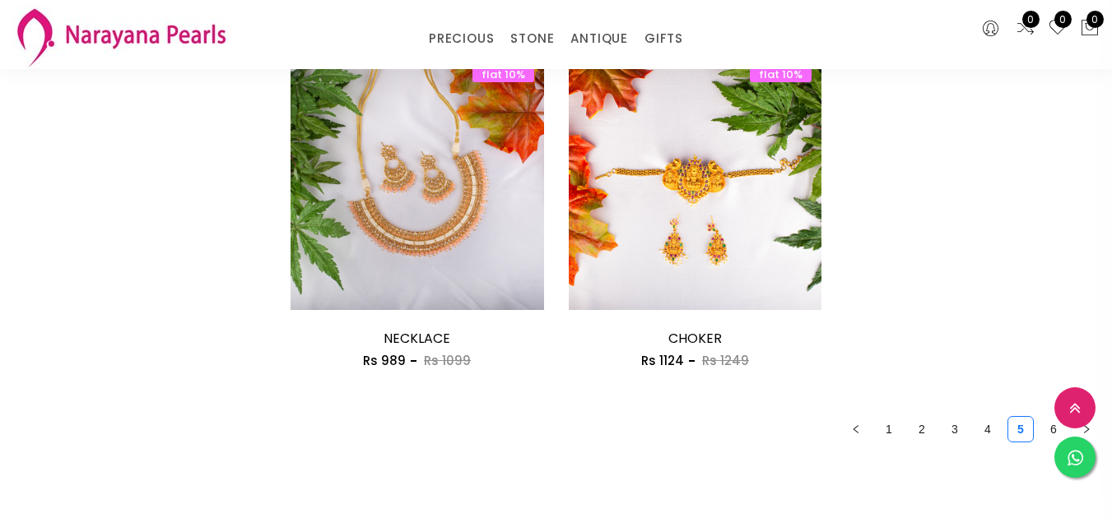
scroll to position [1892, 0]
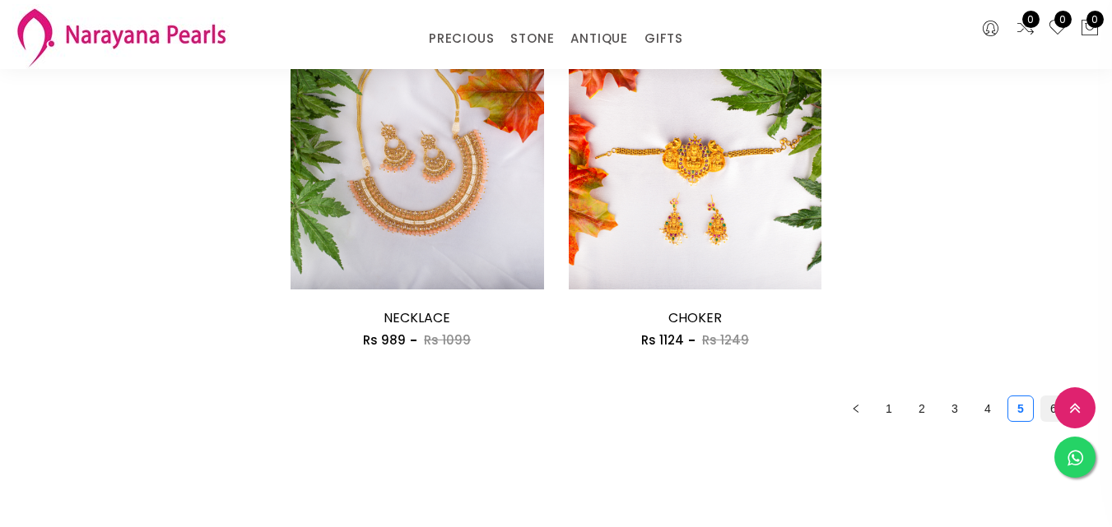
click at [1041, 397] on link "6" at bounding box center [1053, 409] width 25 height 25
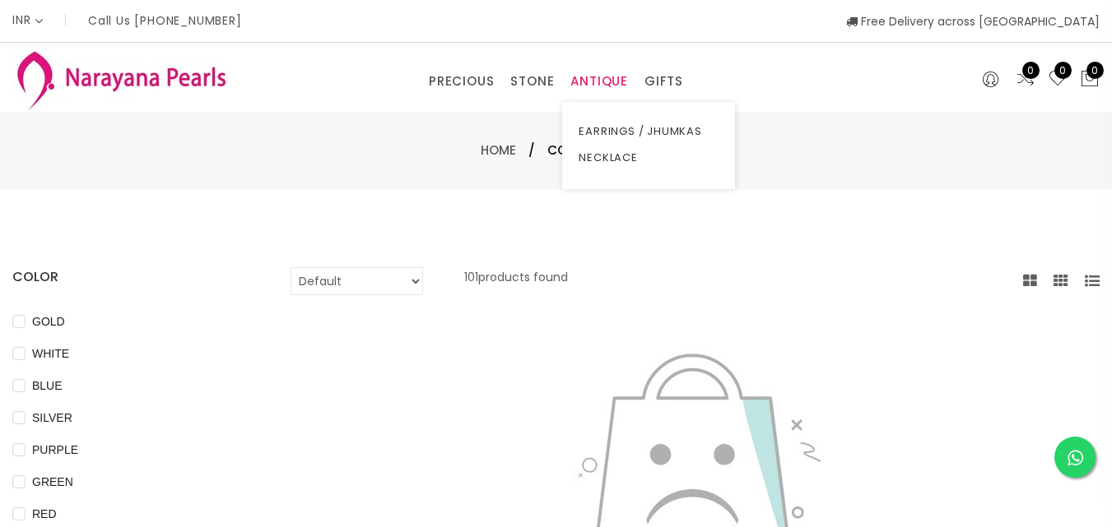
click at [628, 82] on link "ANTIQUE" at bounding box center [599, 81] width 58 height 25
click at [595, 86] on link "ANTIQUE" at bounding box center [599, 81] width 58 height 25
click at [594, 151] on link "NECKLACE" at bounding box center [648, 158] width 140 height 26
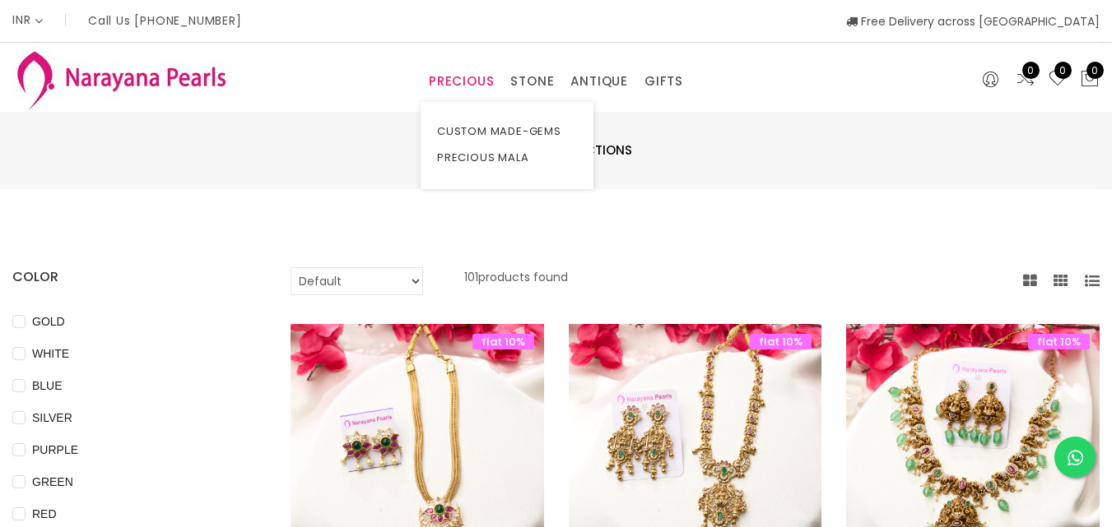
click at [461, 88] on link "PRECIOUS" at bounding box center [461, 81] width 65 height 25
click at [526, 82] on link "STONE" at bounding box center [532, 81] width 44 height 25
click at [481, 67] on div "PRECIOUS CUSTOM MADE-GEMS PRECIOUS [PERSON_NAME] EARRINGS / JHUMKAS NECKLACE AN…" at bounding box center [555, 77] width 271 height 33
click at [475, 78] on link "PRECIOUS" at bounding box center [461, 81] width 65 height 25
